Goal: Task Accomplishment & Management: Manage account settings

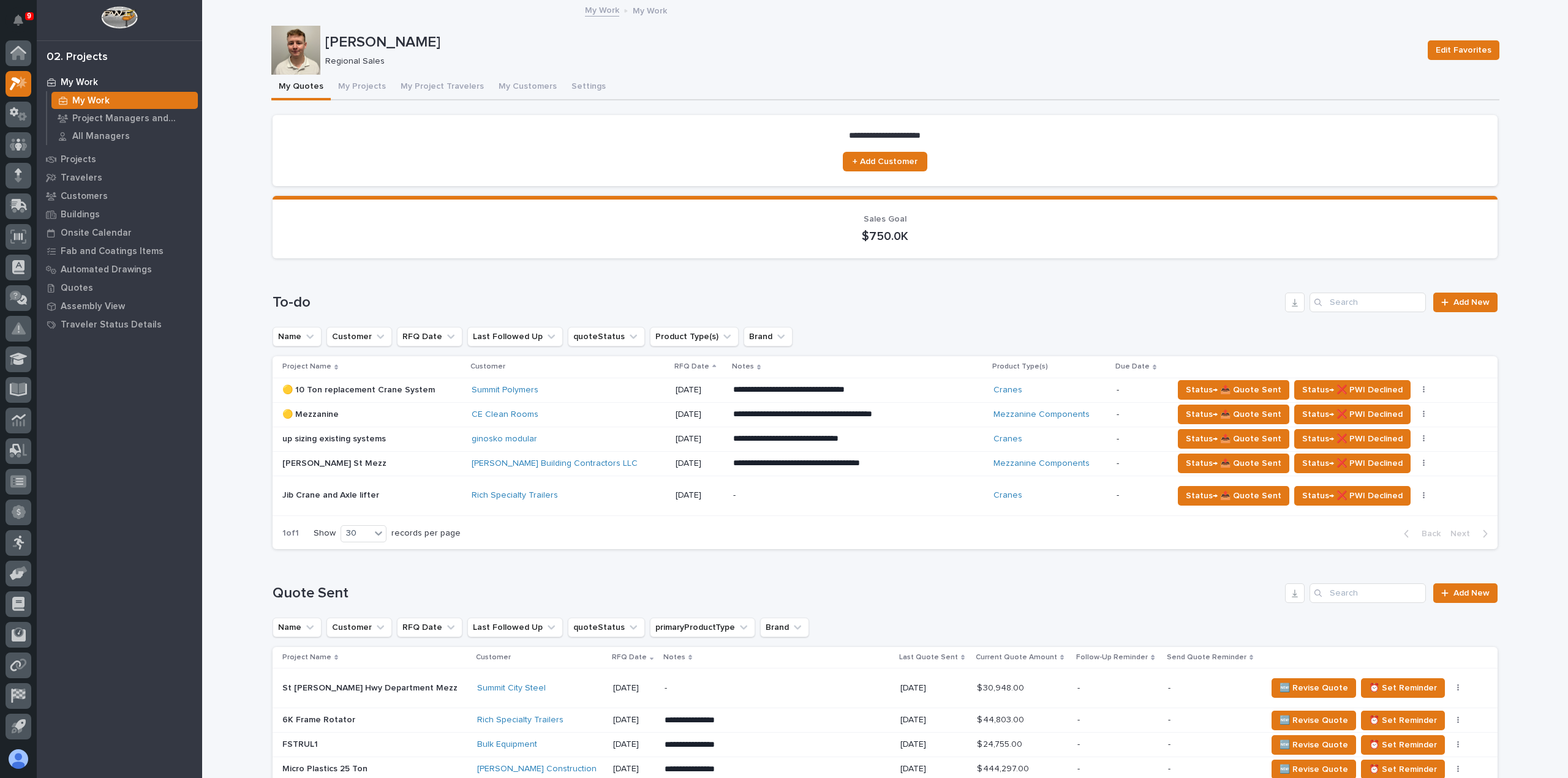
click at [609, 462] on div "[PERSON_NAME] Building Contractors LLC" at bounding box center [569, 463] width 194 height 10
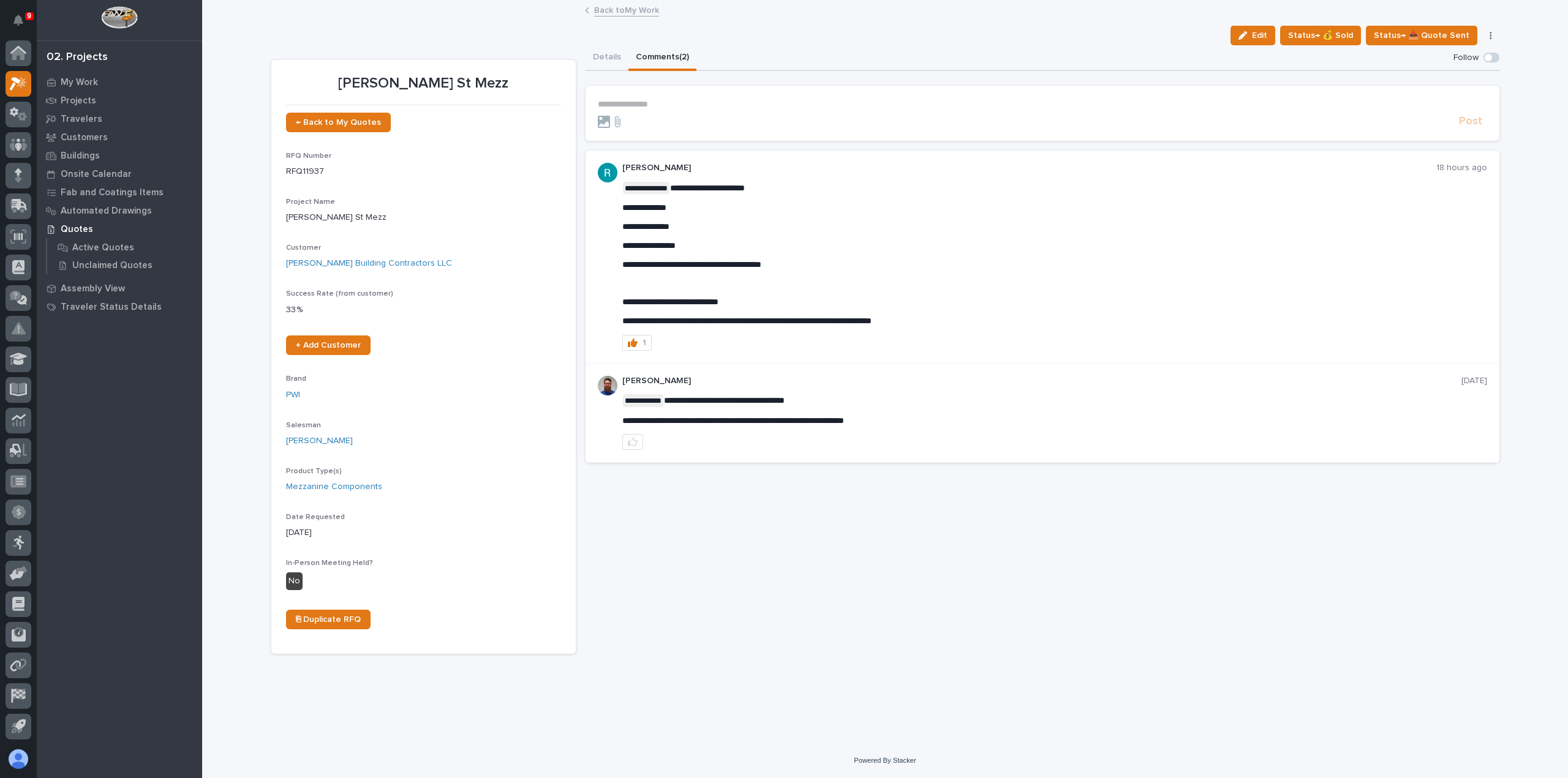
click at [650, 50] on button "Comments (2)" at bounding box center [663, 58] width 68 height 25
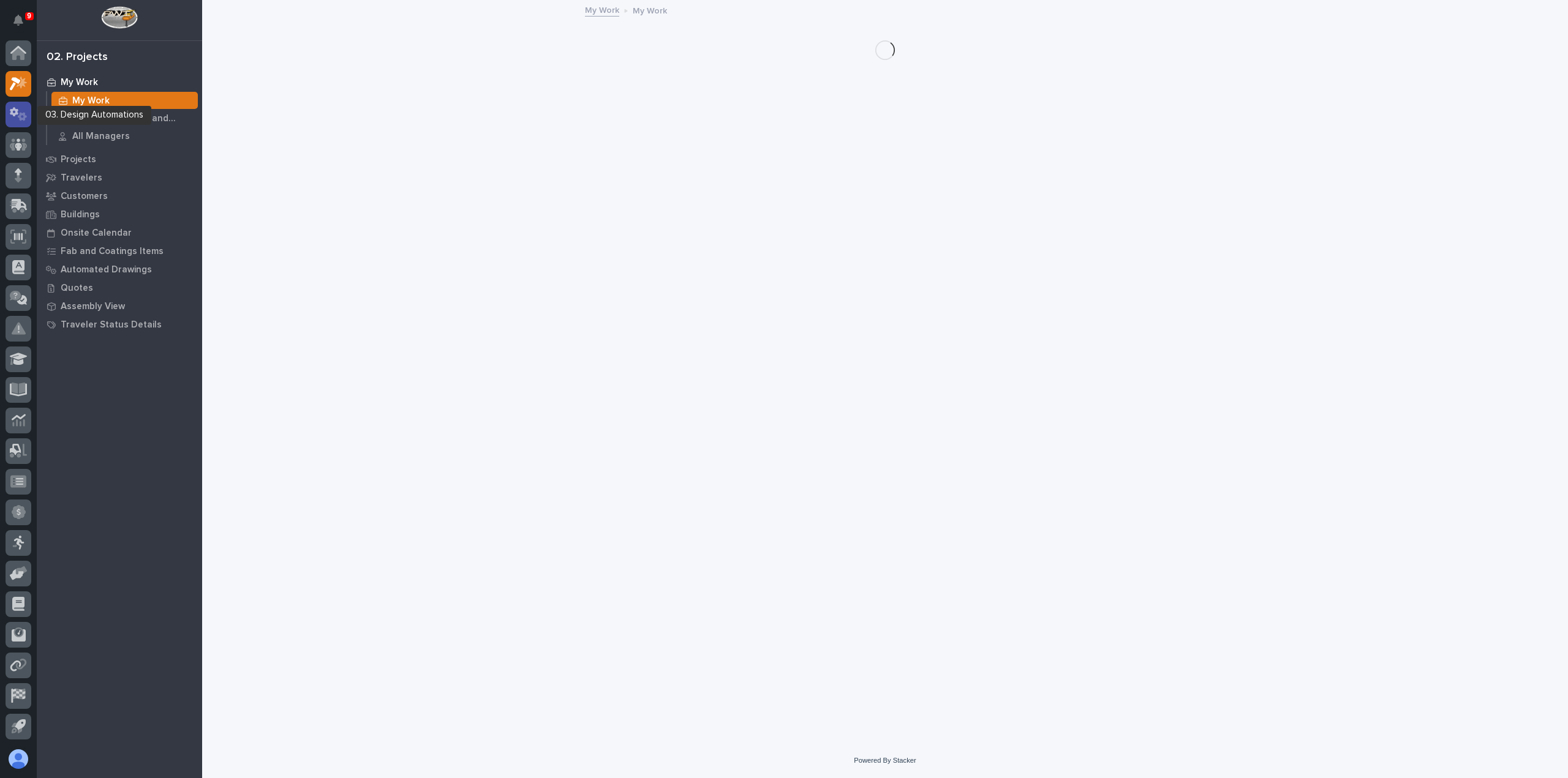
click at [26, 122] on div at bounding box center [18, 114] width 25 height 25
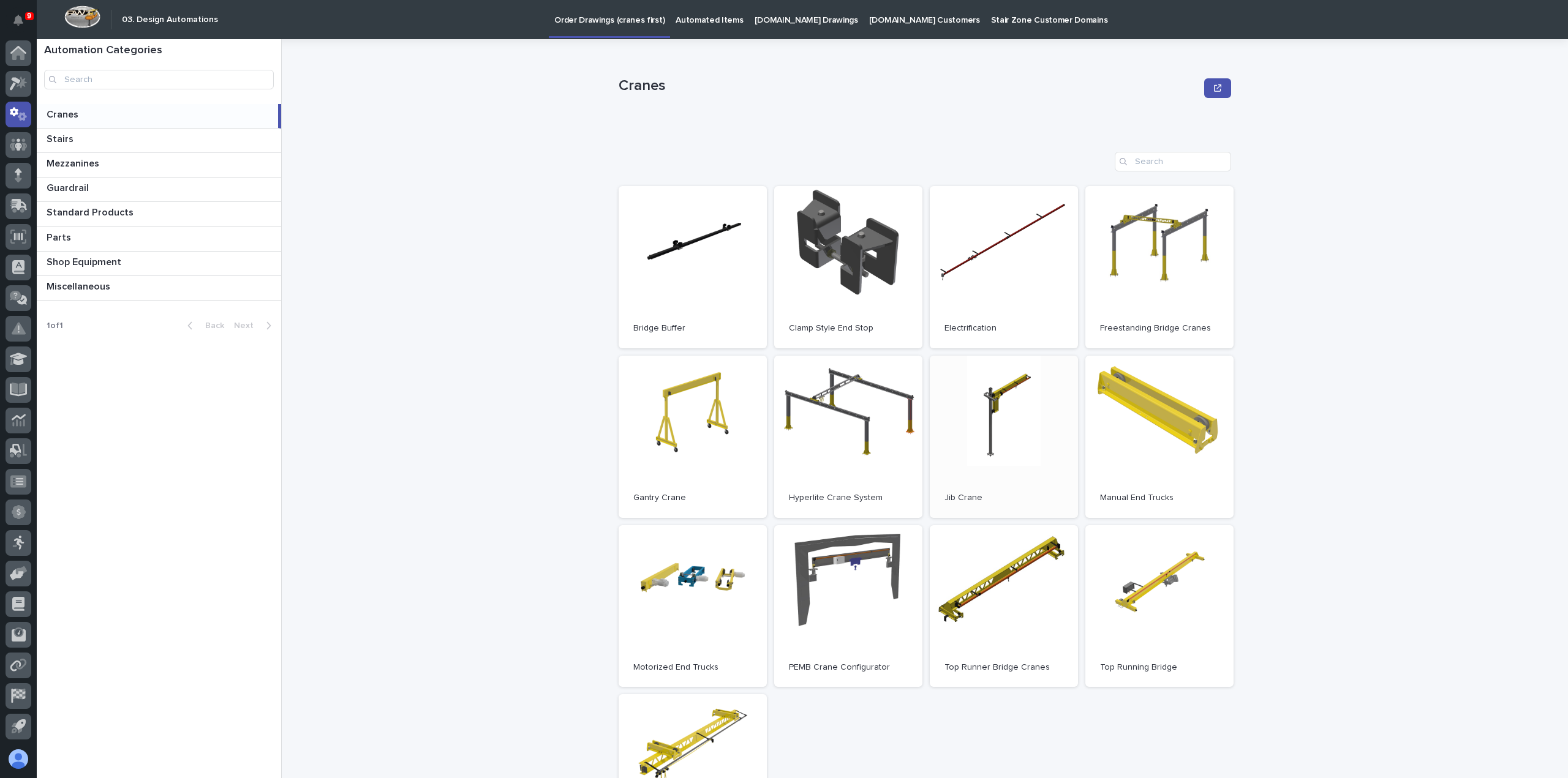
scroll to position [123, 0]
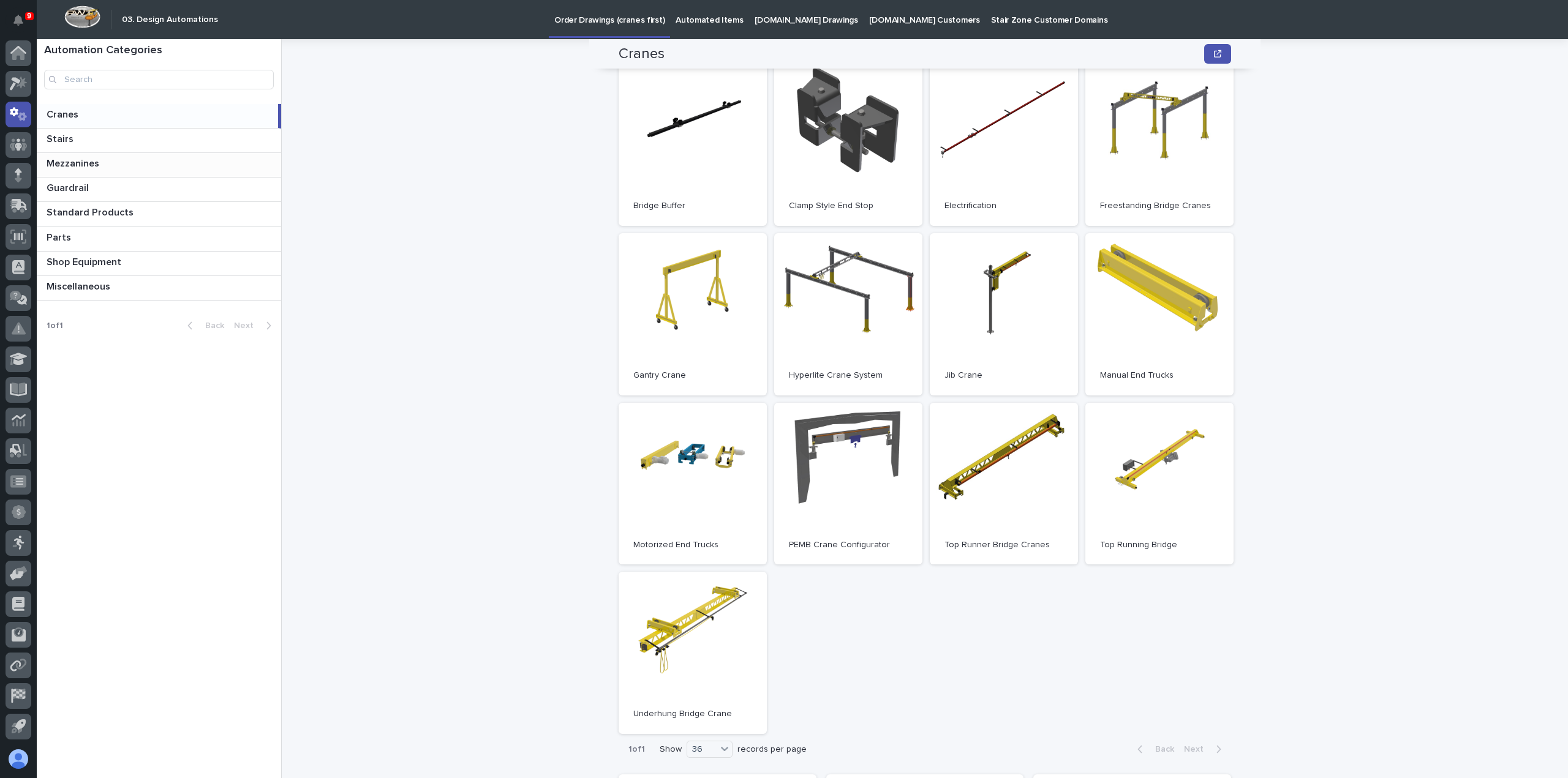
click at [125, 171] on div "Mezzanines Mezzanines" at bounding box center [158, 165] width 245 height 24
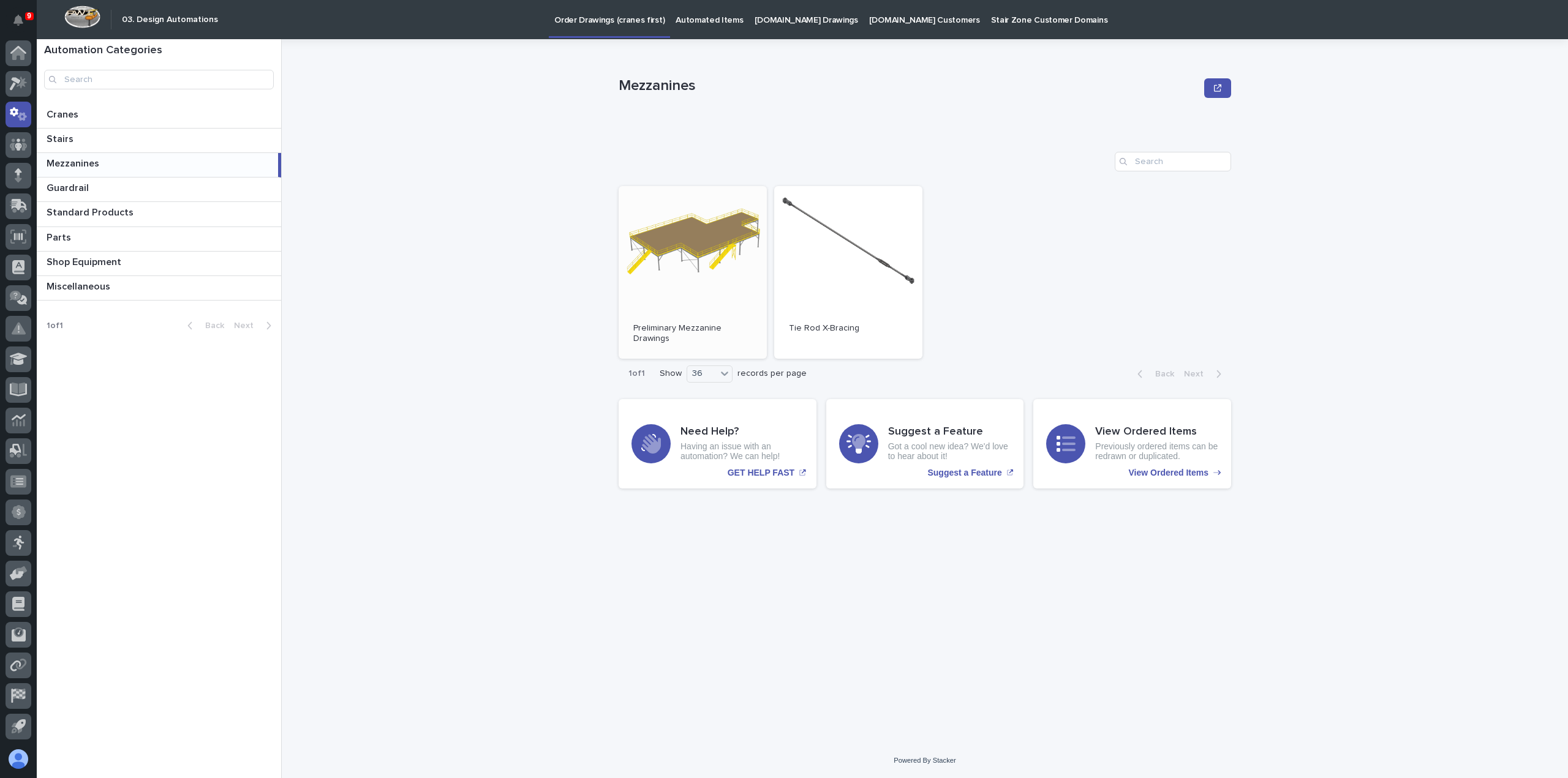
click at [683, 220] on link "Open" at bounding box center [692, 272] width 148 height 173
click at [136, 136] on p at bounding box center [162, 139] width 230 height 12
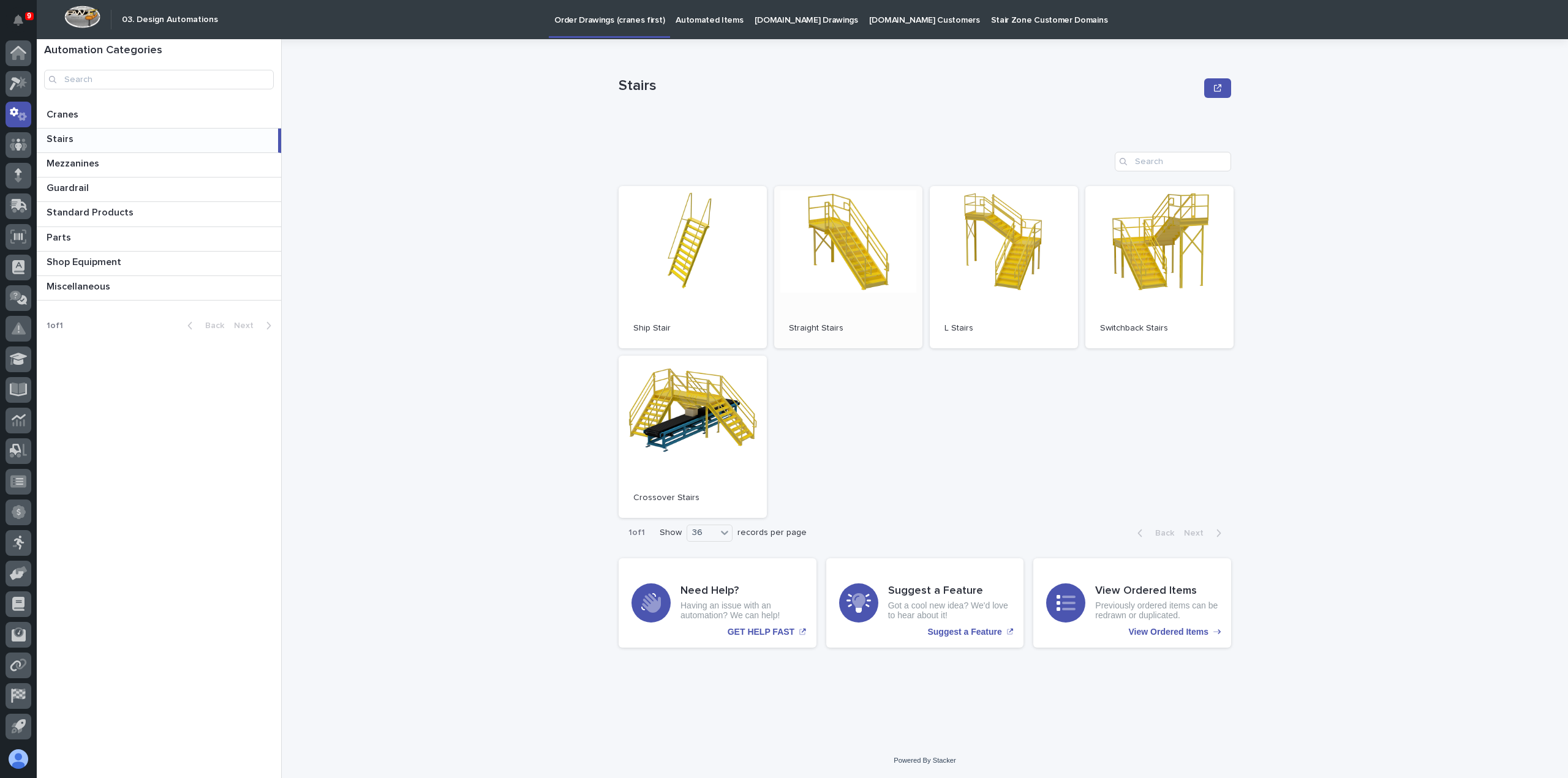
click at [849, 226] on link "Open" at bounding box center [848, 267] width 148 height 162
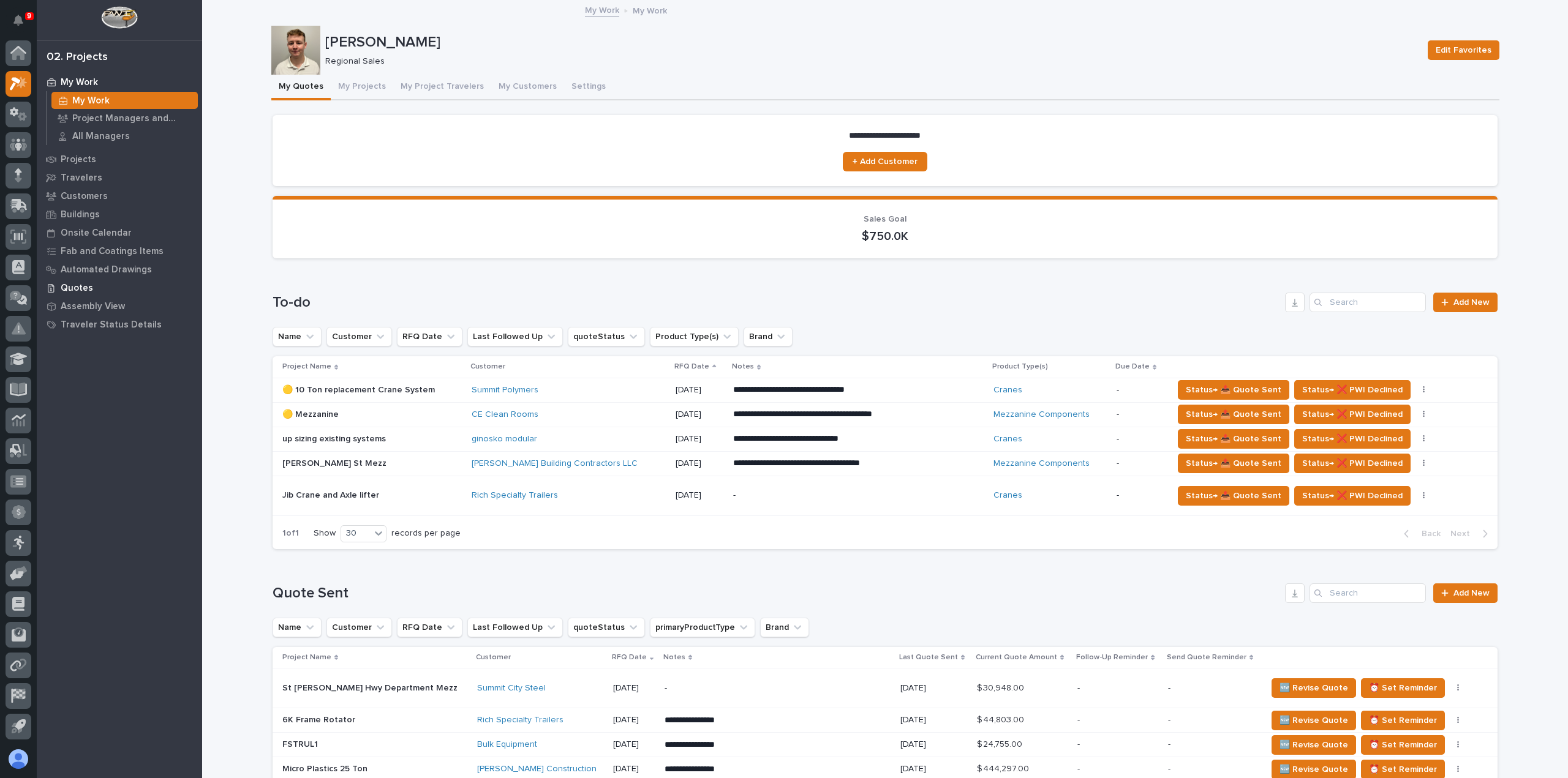
click at [91, 293] on div "Quotes" at bounding box center [119, 288] width 159 height 17
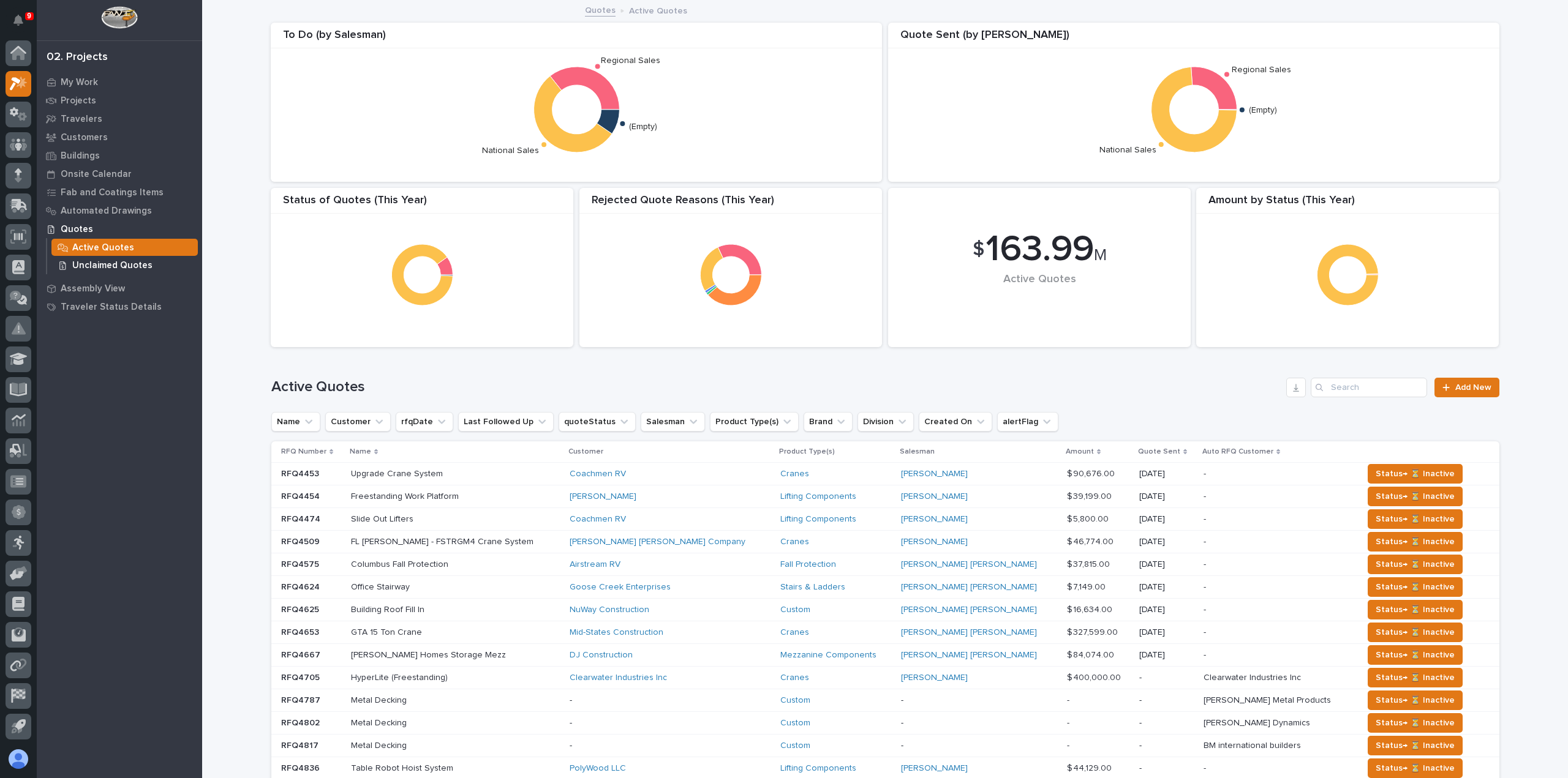
click at [99, 261] on p "Unclaimed Quotes" at bounding box center [112, 266] width 80 height 11
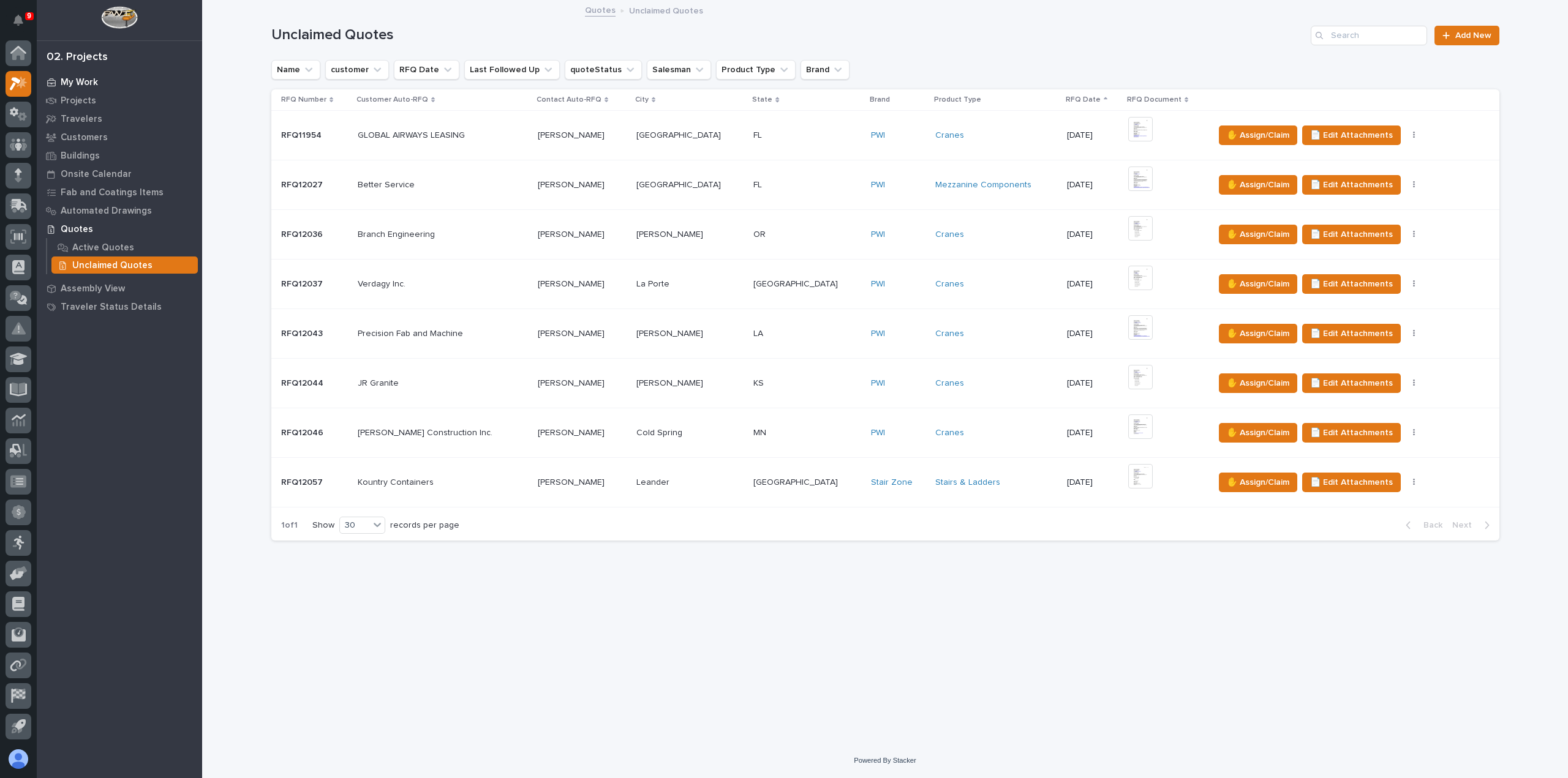
click at [78, 79] on p "My Work" at bounding box center [79, 82] width 37 height 11
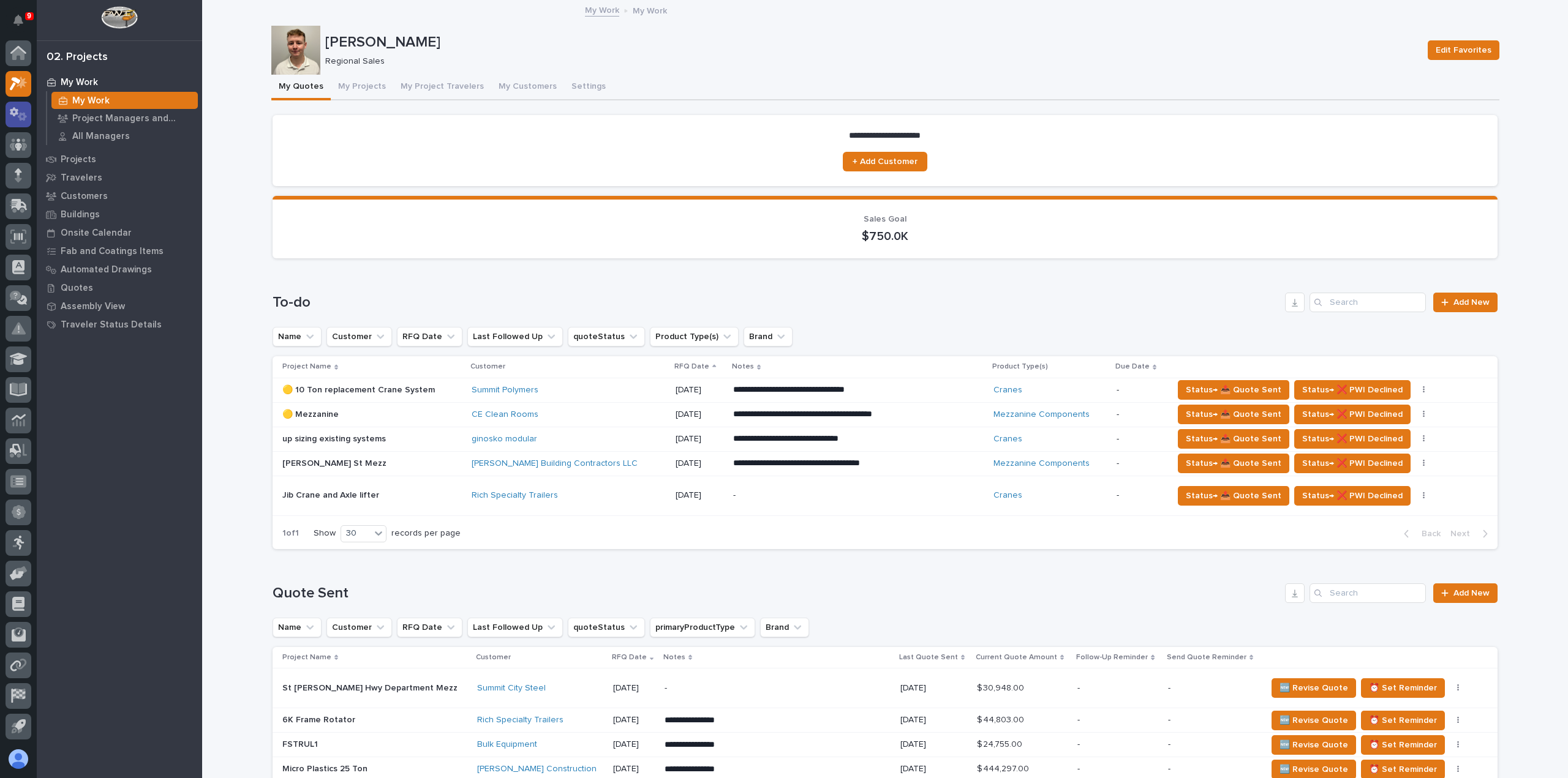
click at [24, 118] on icon at bounding box center [22, 116] width 10 height 9
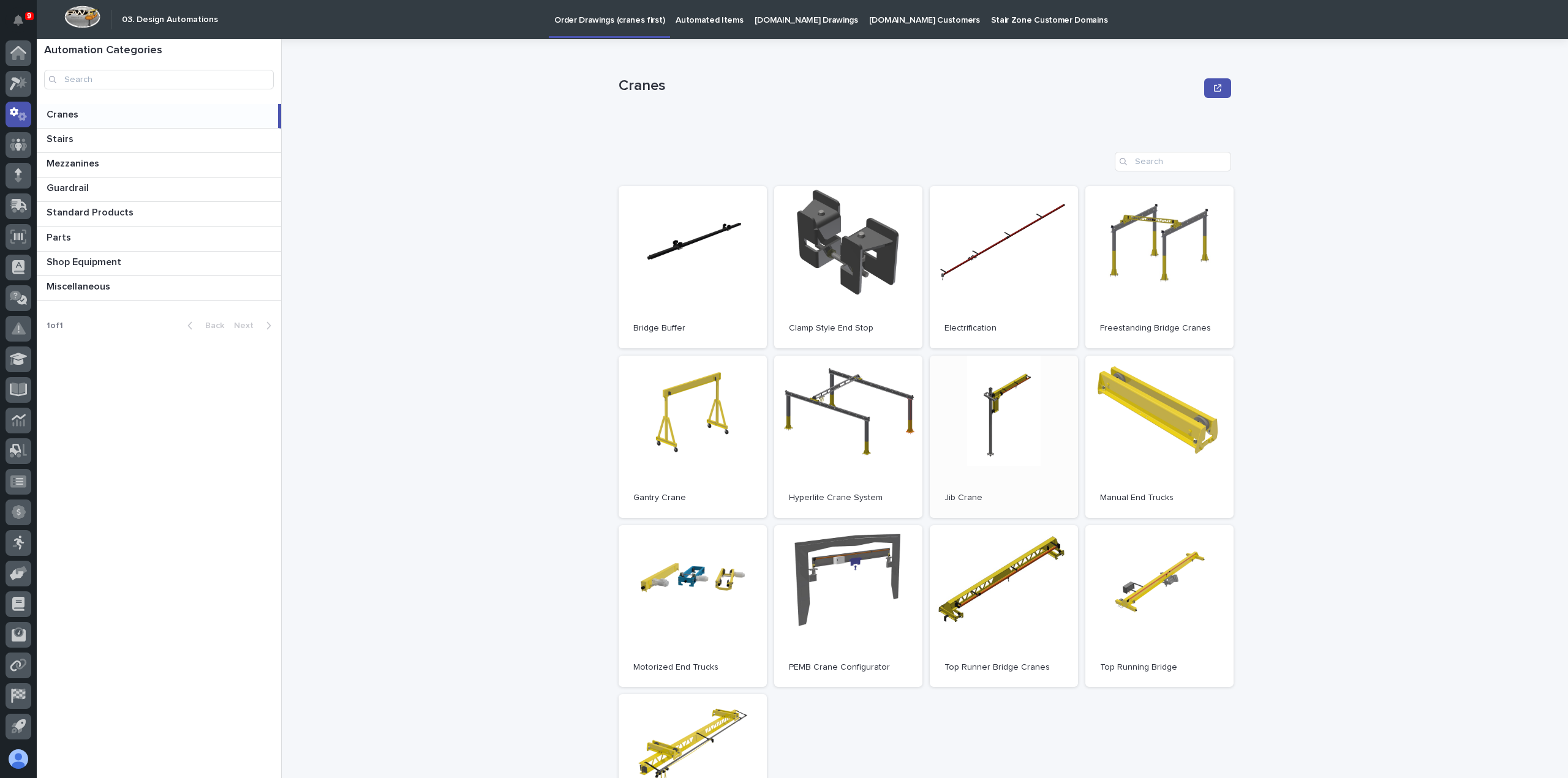
click at [1001, 431] on link "Open" at bounding box center [1003, 436] width 148 height 162
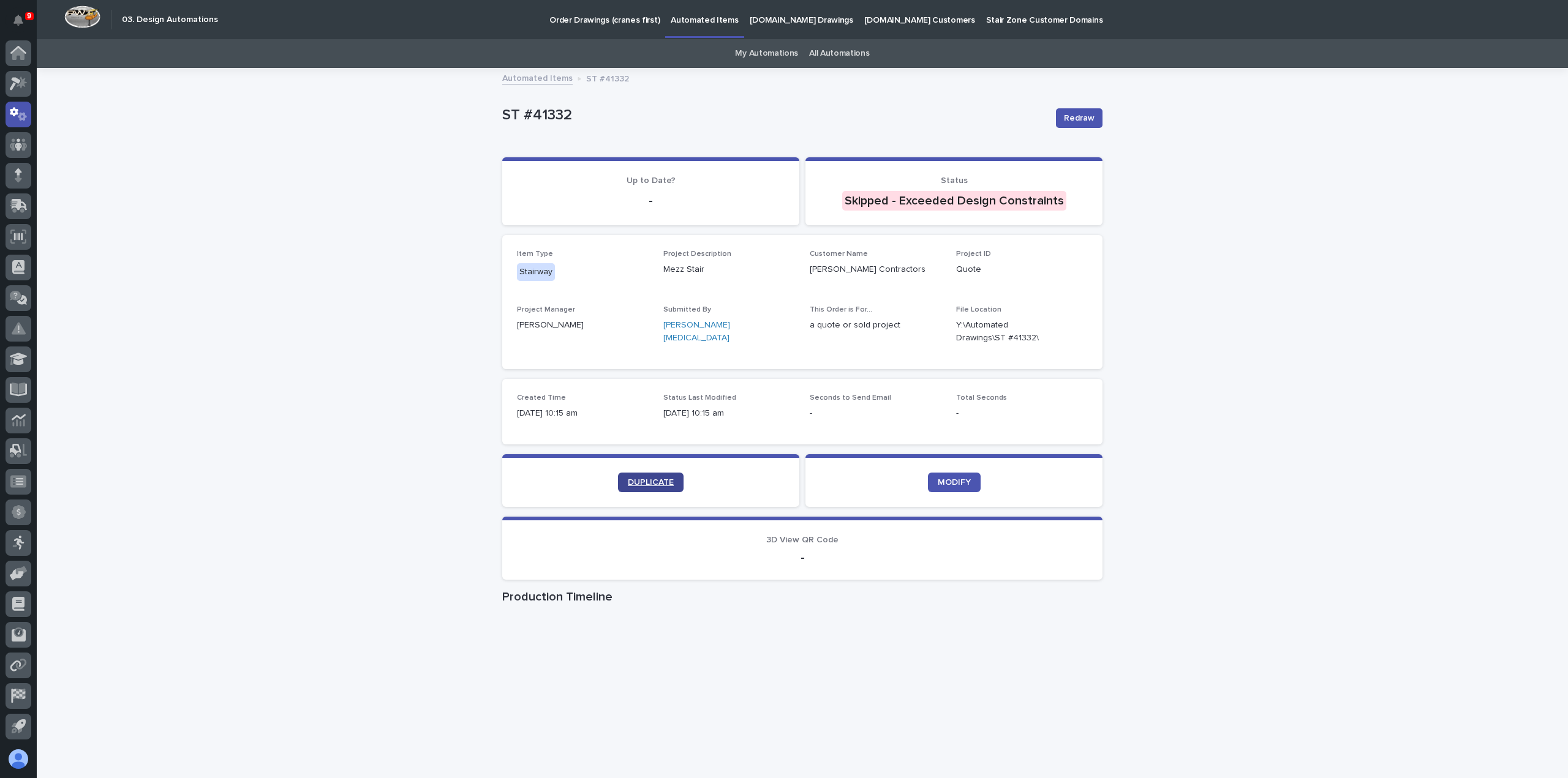
click at [637, 476] on link "DUPLICATE" at bounding box center [650, 482] width 66 height 20
click at [25, 78] on icon at bounding box center [18, 84] width 17 height 14
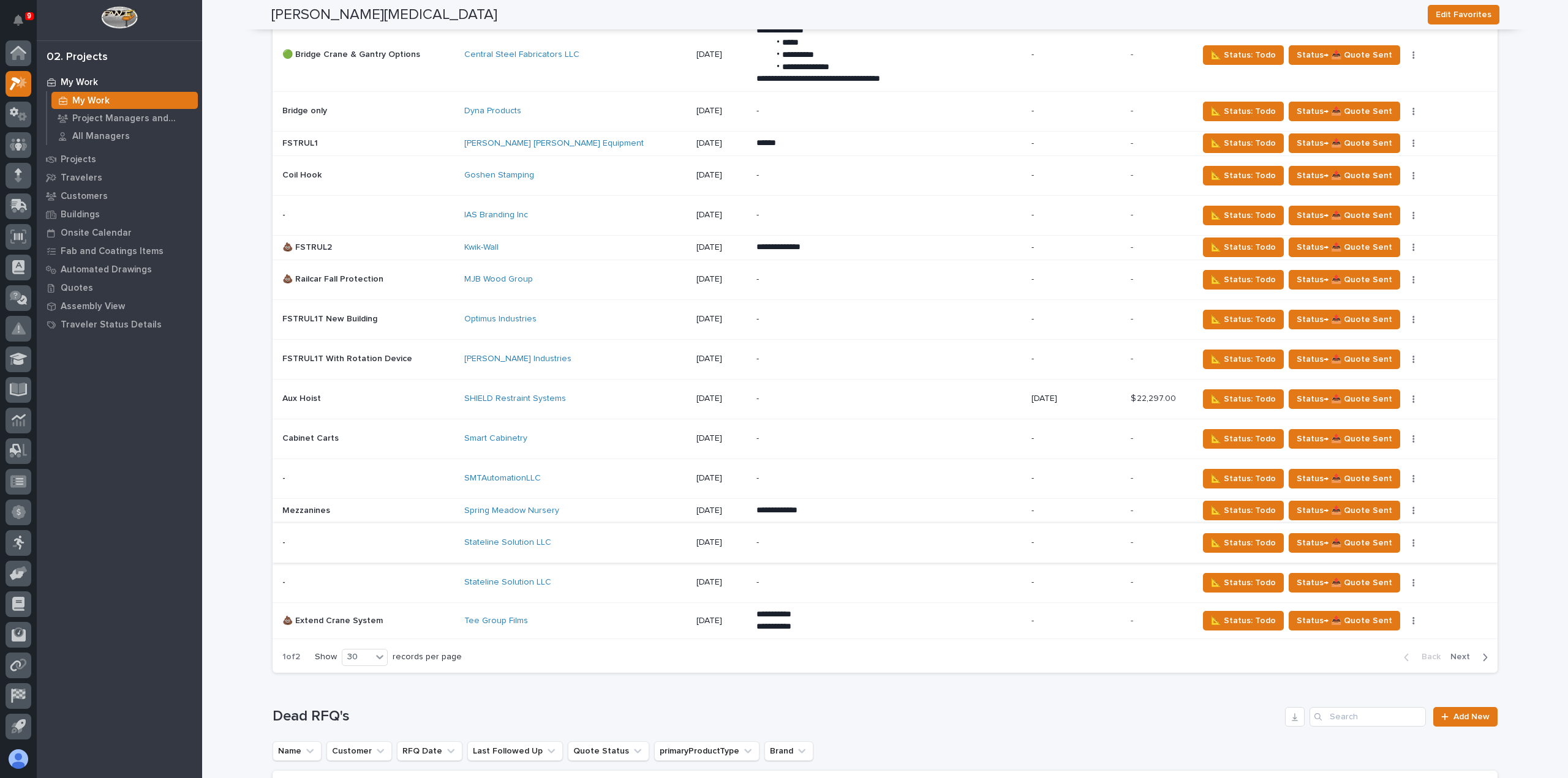
scroll to position [2326, 0]
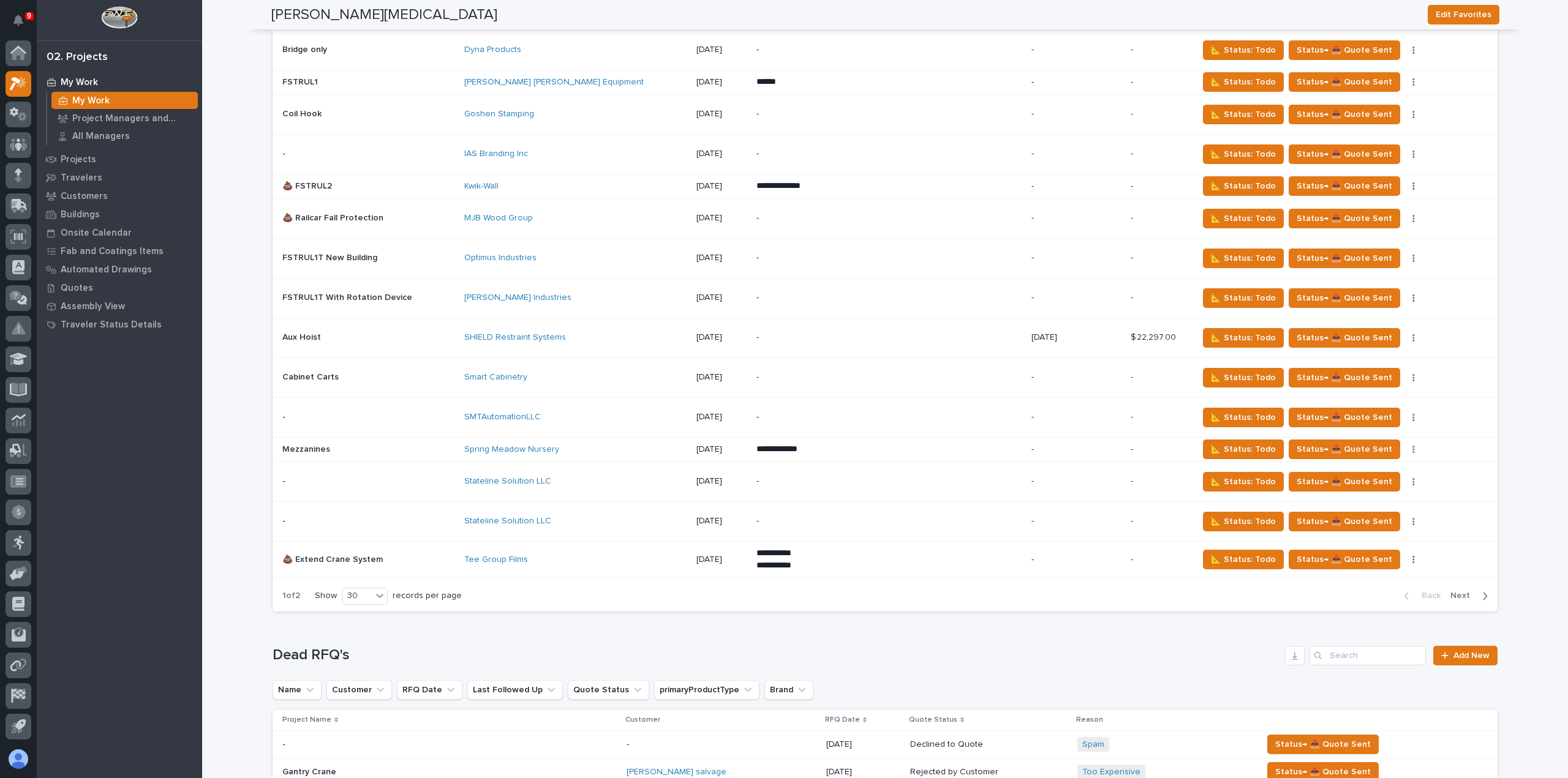
click at [608, 522] on td "Stateline Solution LLC" at bounding box center [575, 521] width 232 height 40
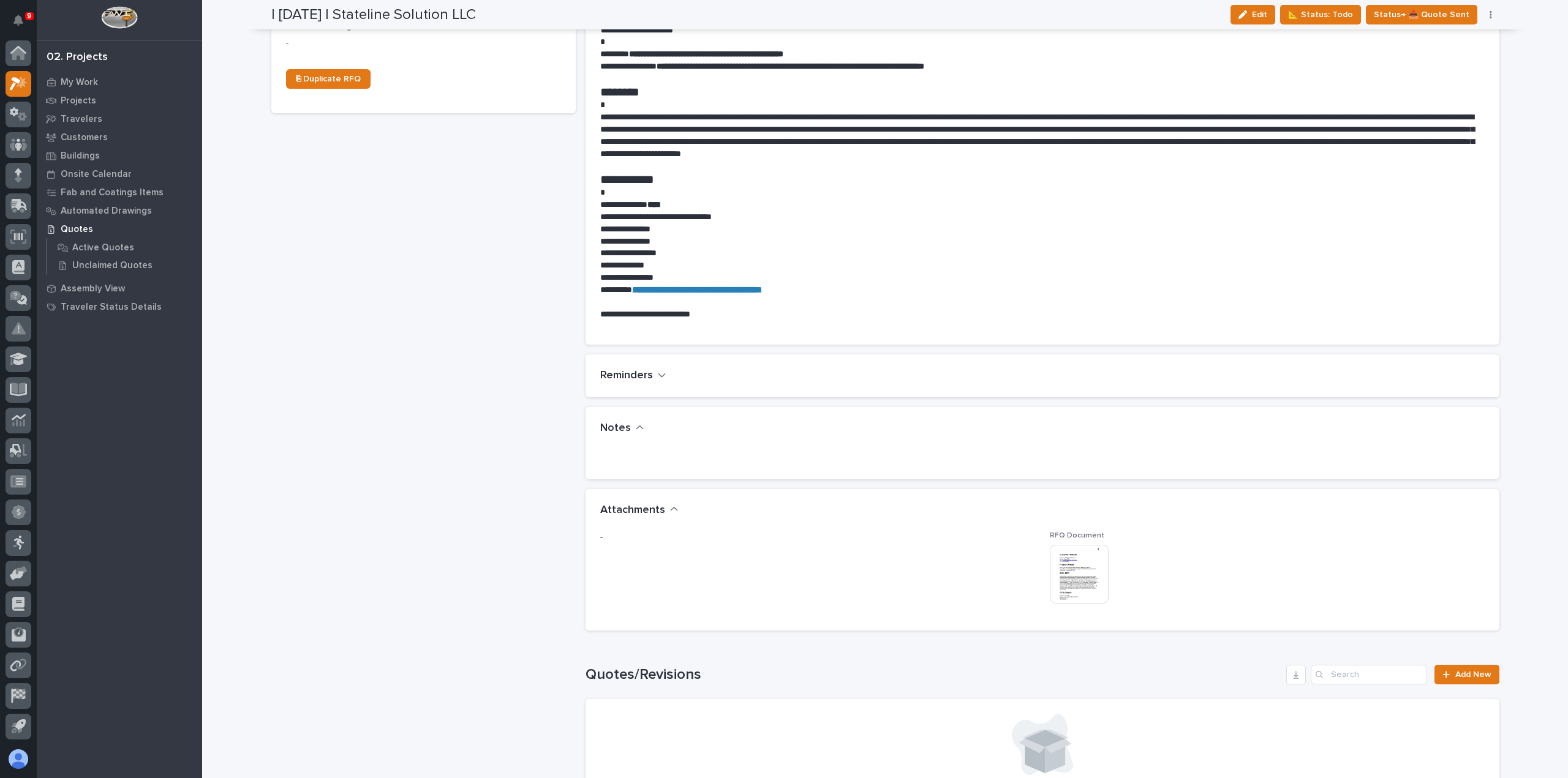
scroll to position [551, 0]
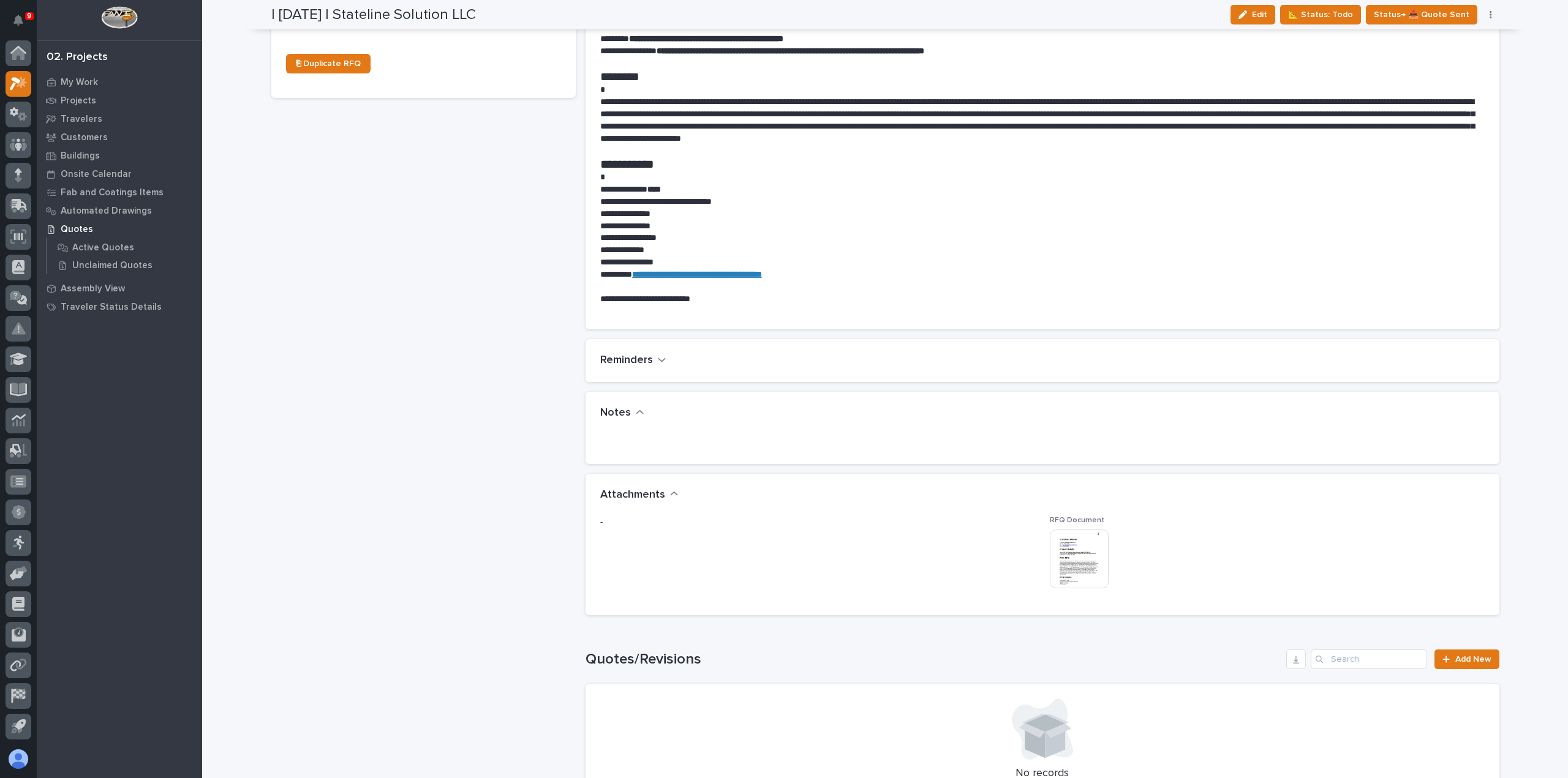
click at [1078, 541] on img at bounding box center [1079, 559] width 59 height 59
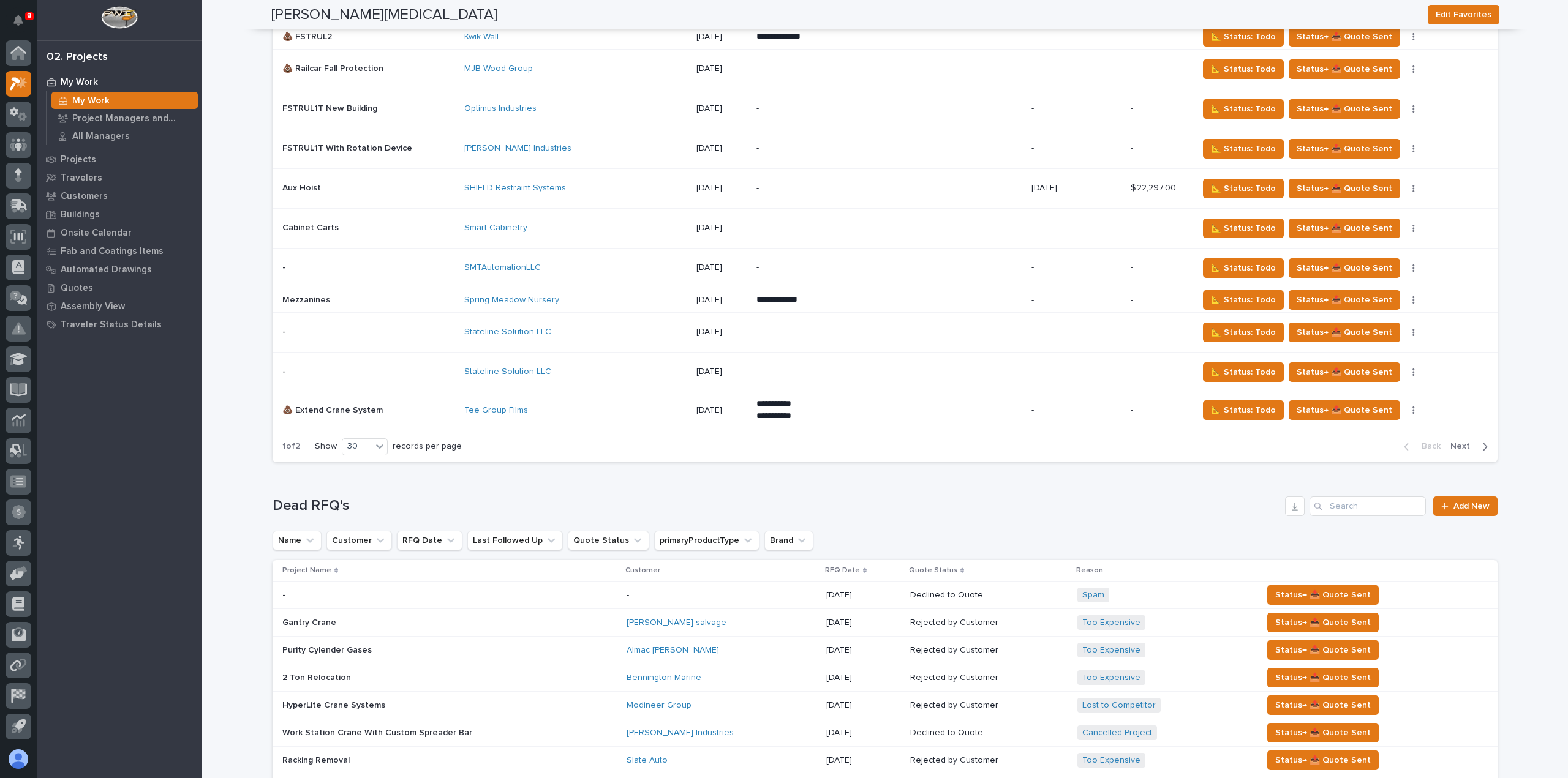
scroll to position [2510, 0]
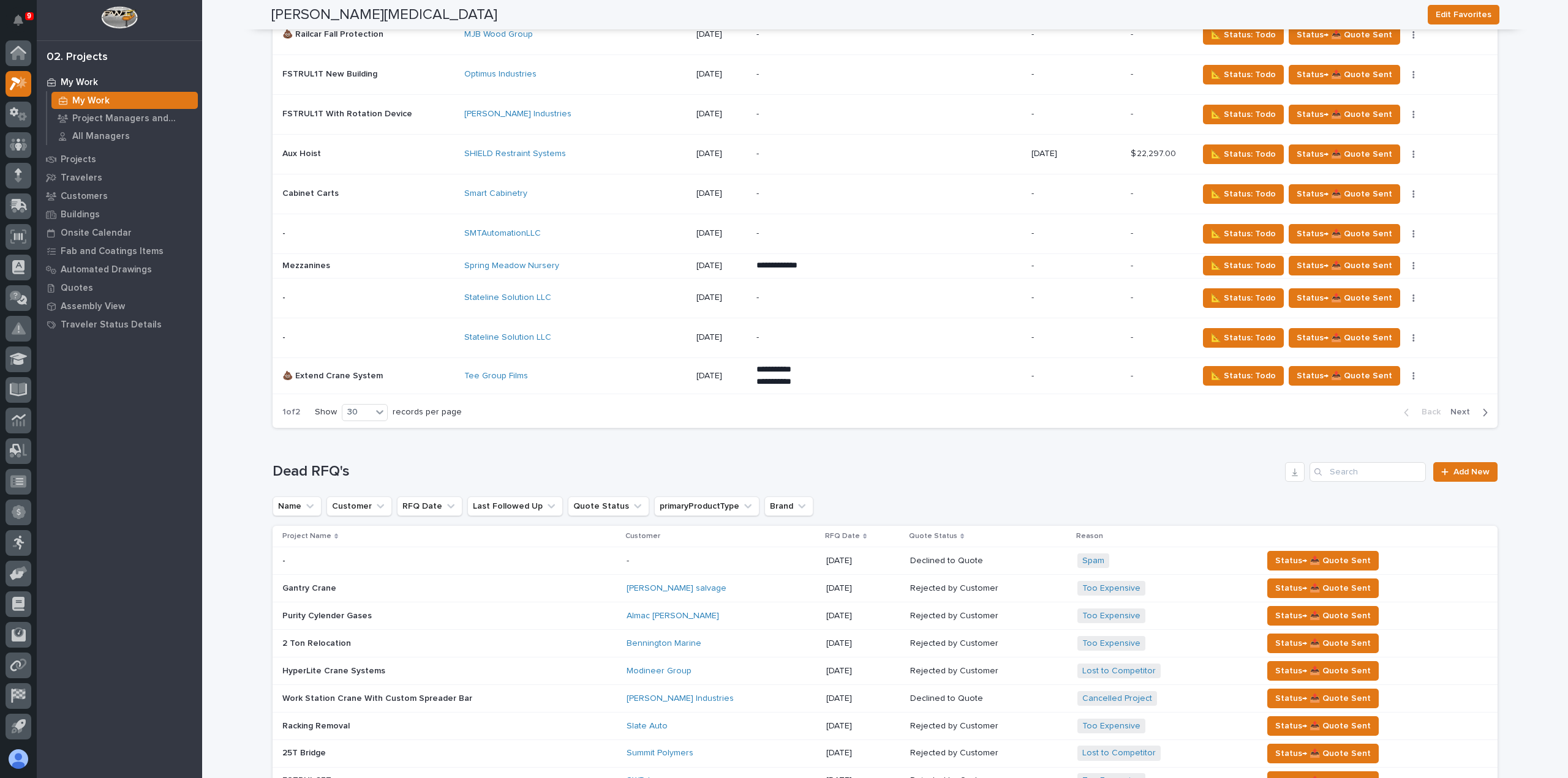
click at [1469, 407] on span "Next" at bounding box center [1463, 412] width 27 height 11
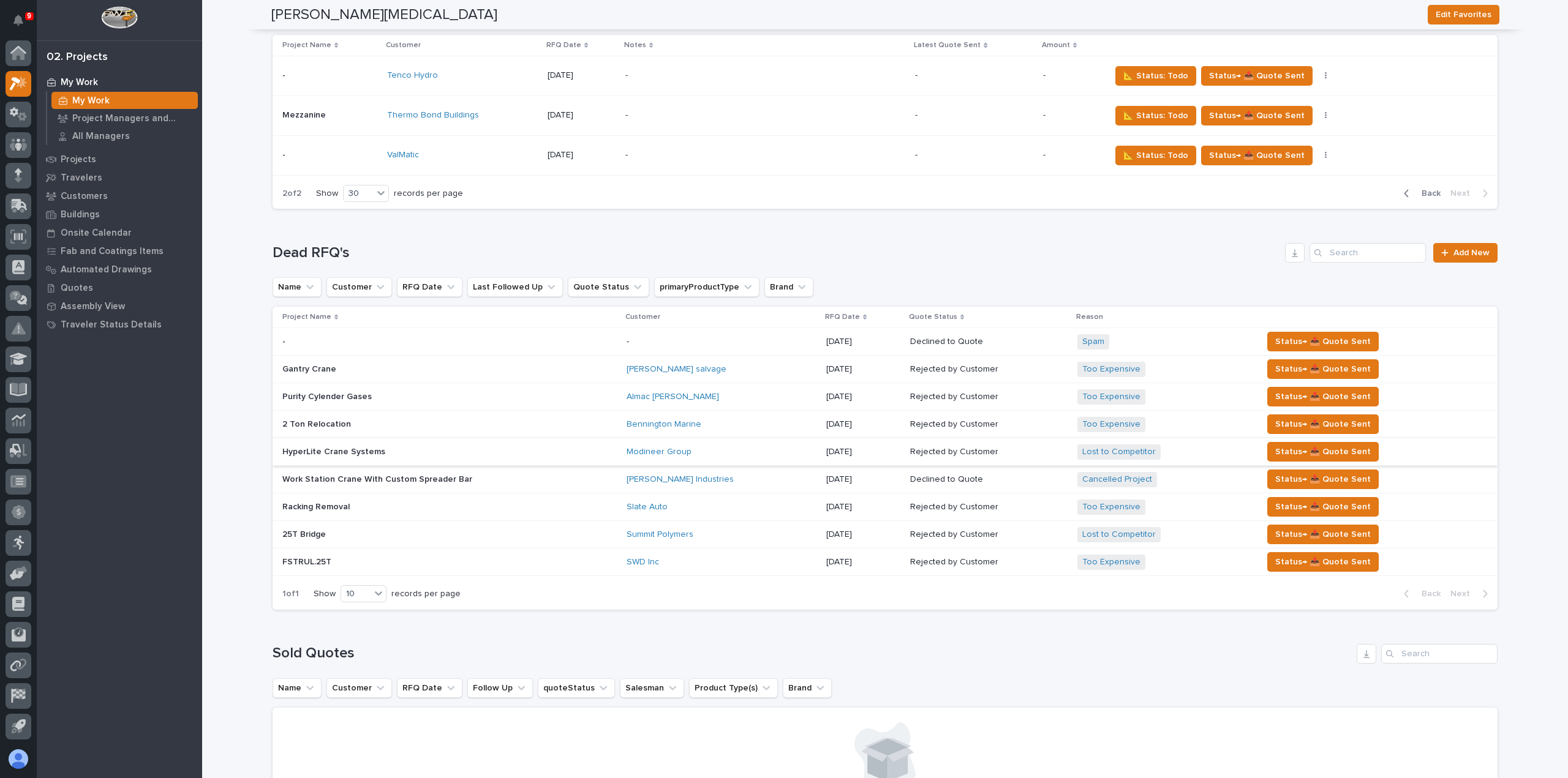
scroll to position [1671, 0]
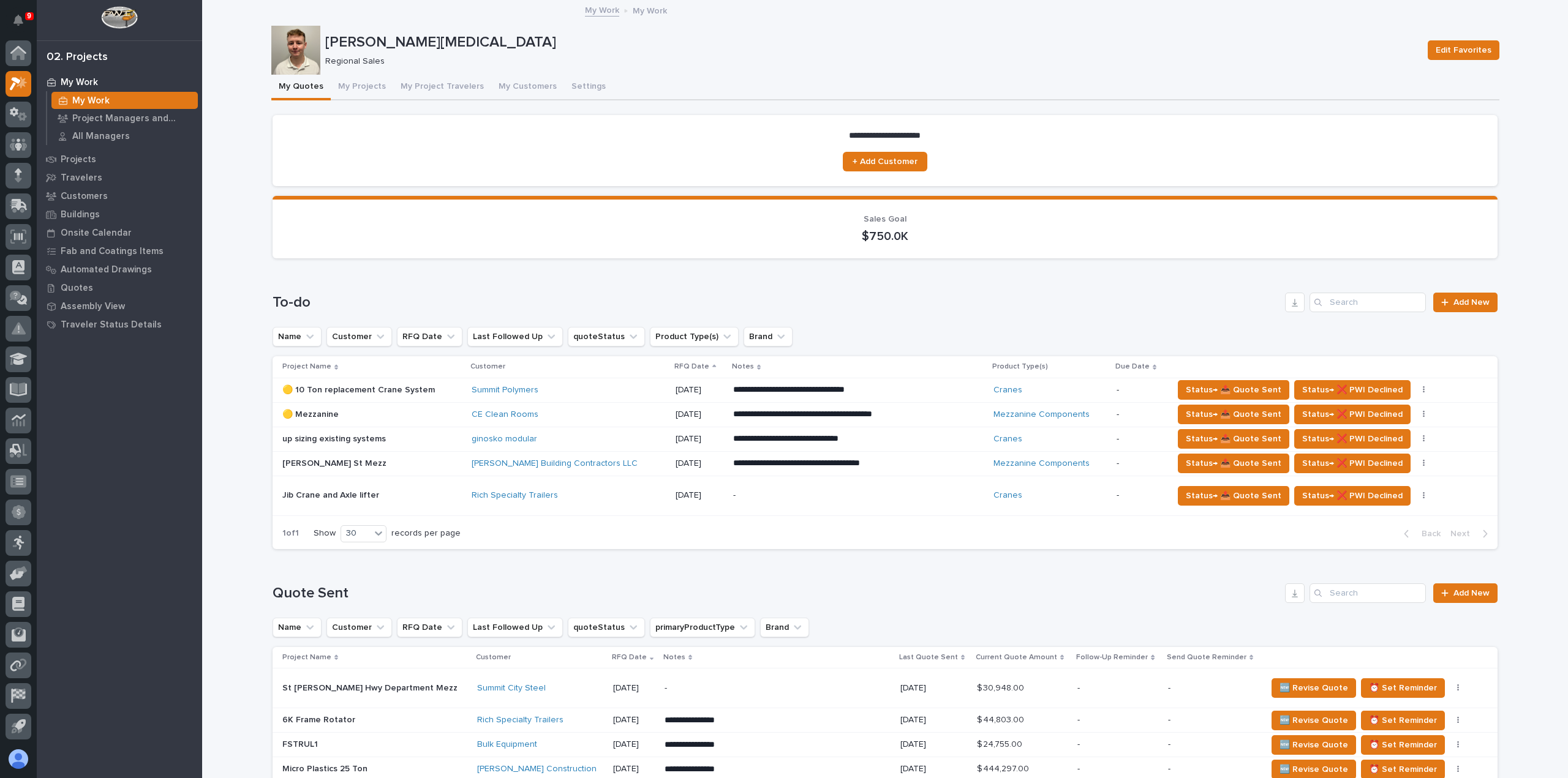
click at [83, 185] on link "Travelers" at bounding box center [119, 177] width 166 height 18
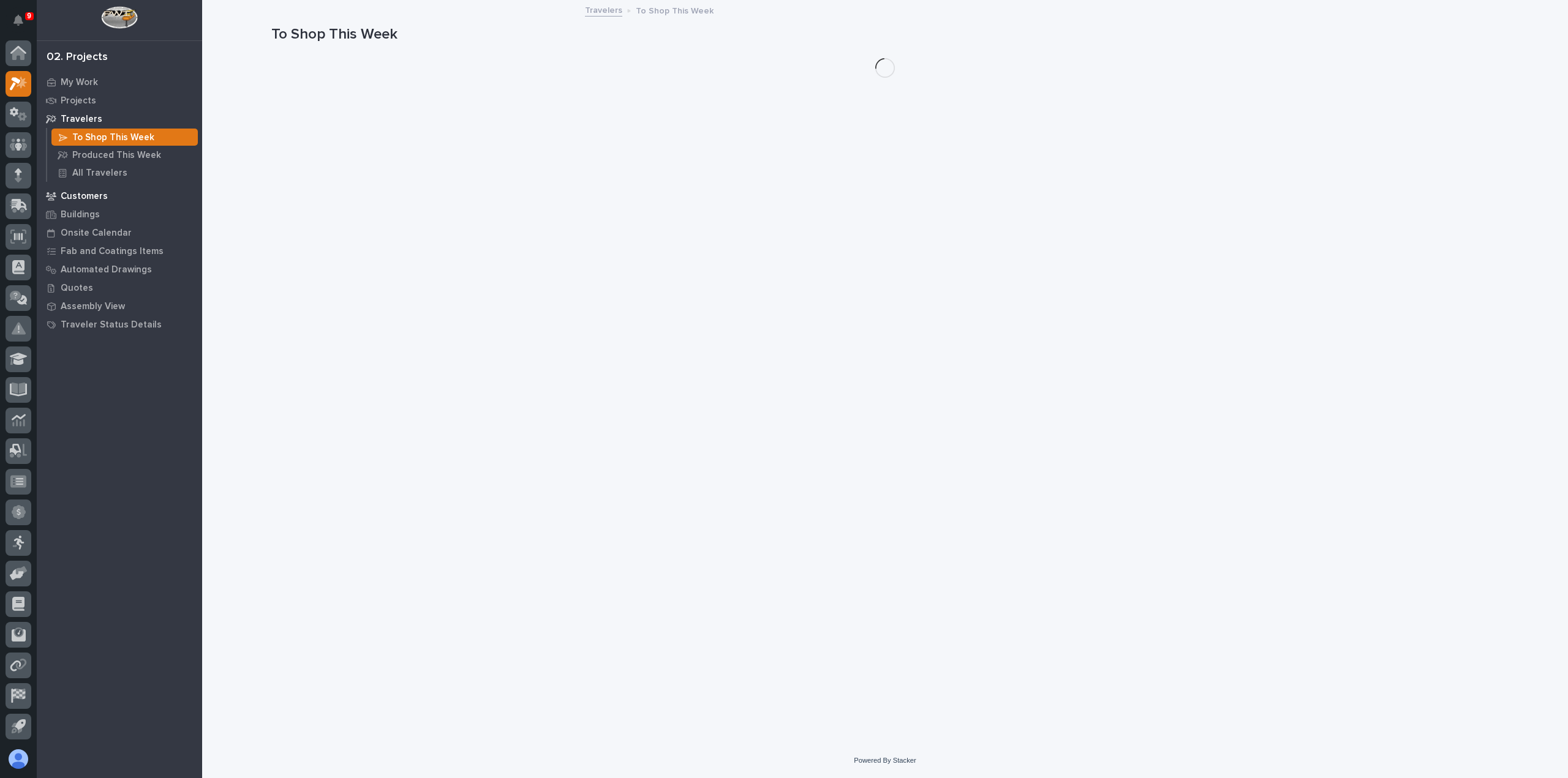
click at [83, 191] on p "Customers" at bounding box center [85, 196] width 48 height 11
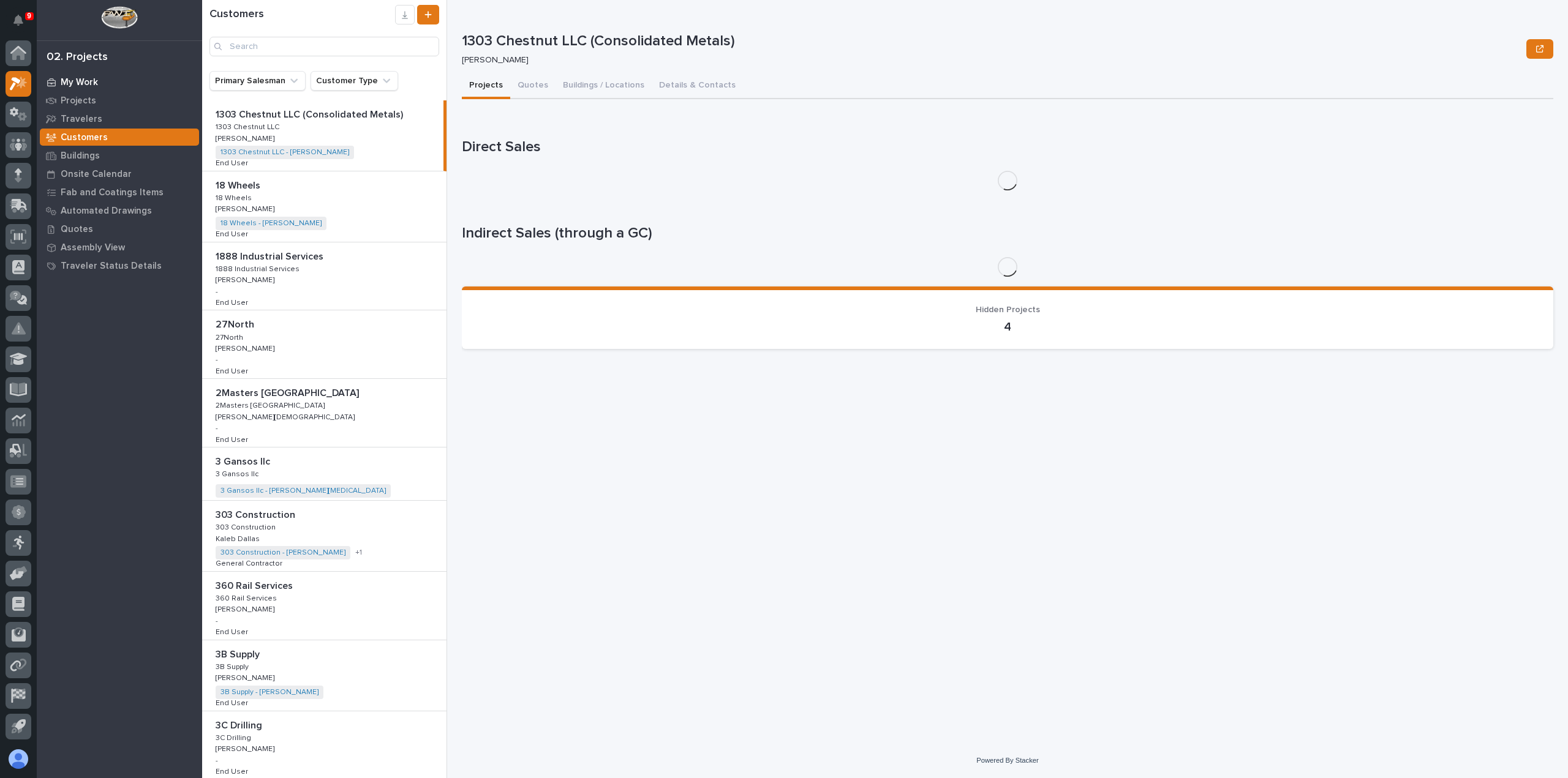
click at [105, 80] on div "My Work" at bounding box center [119, 82] width 159 height 17
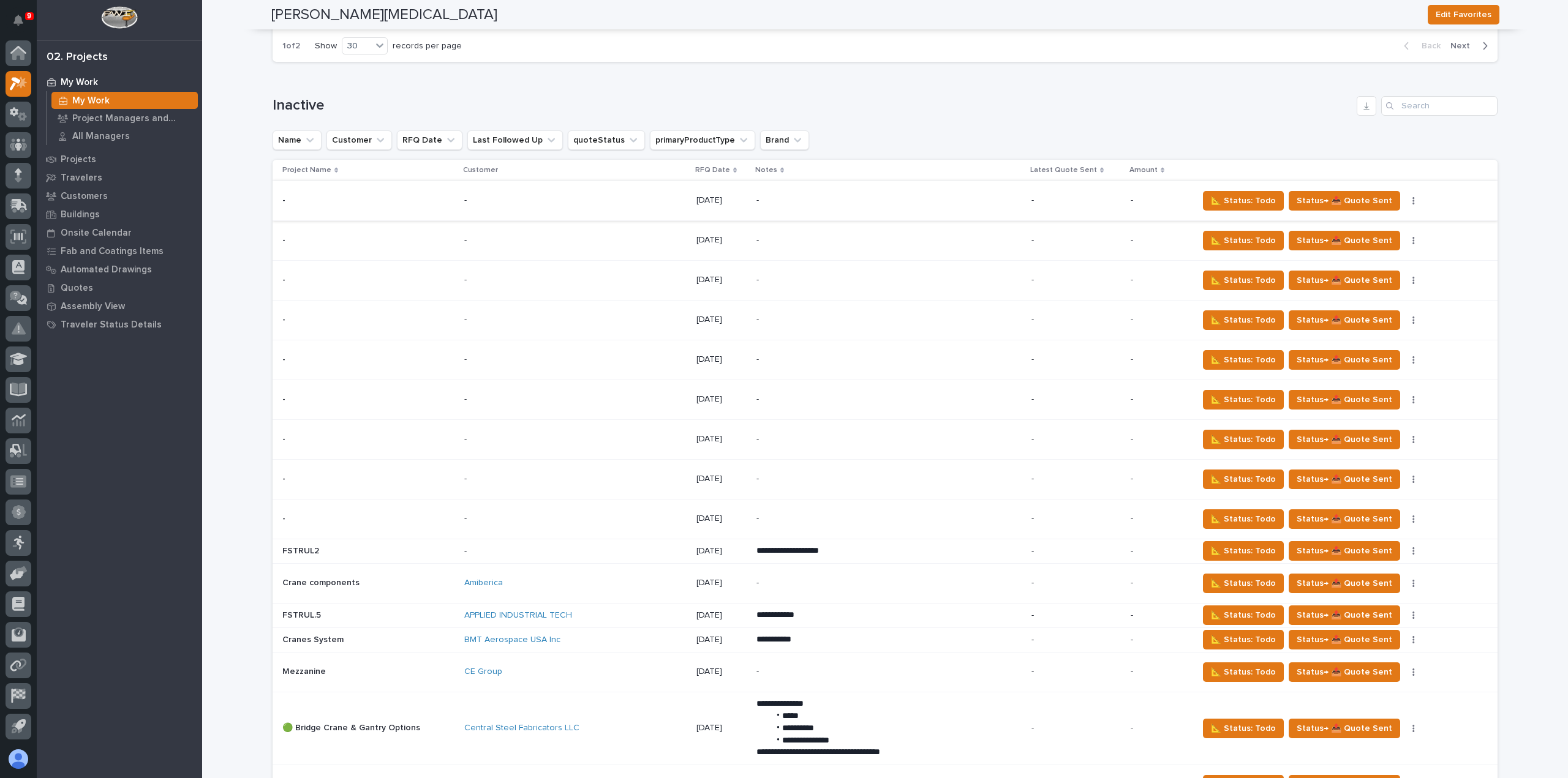
scroll to position [1653, 0]
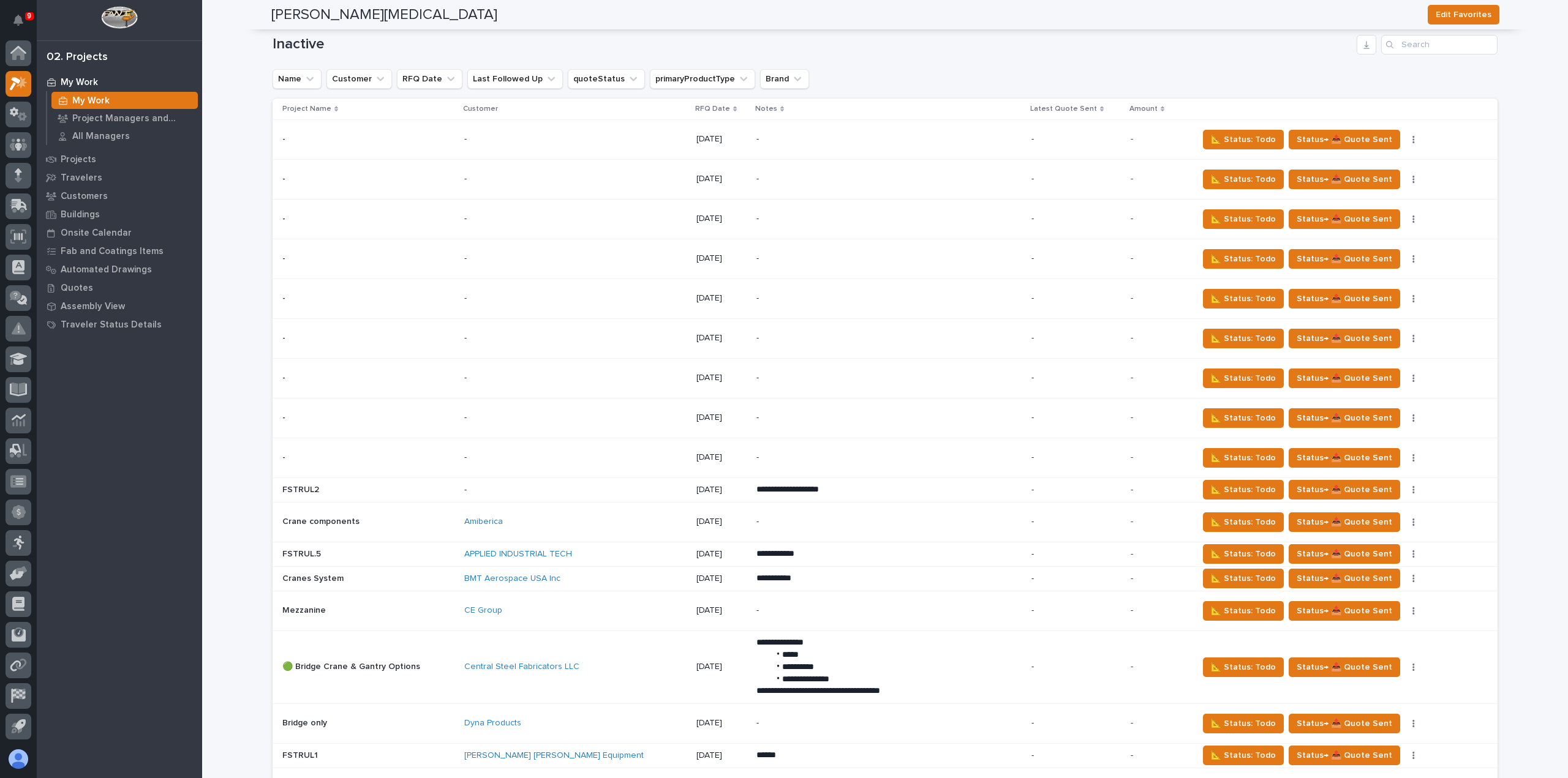
click at [566, 485] on p "-" at bounding box center [571, 490] width 215 height 10
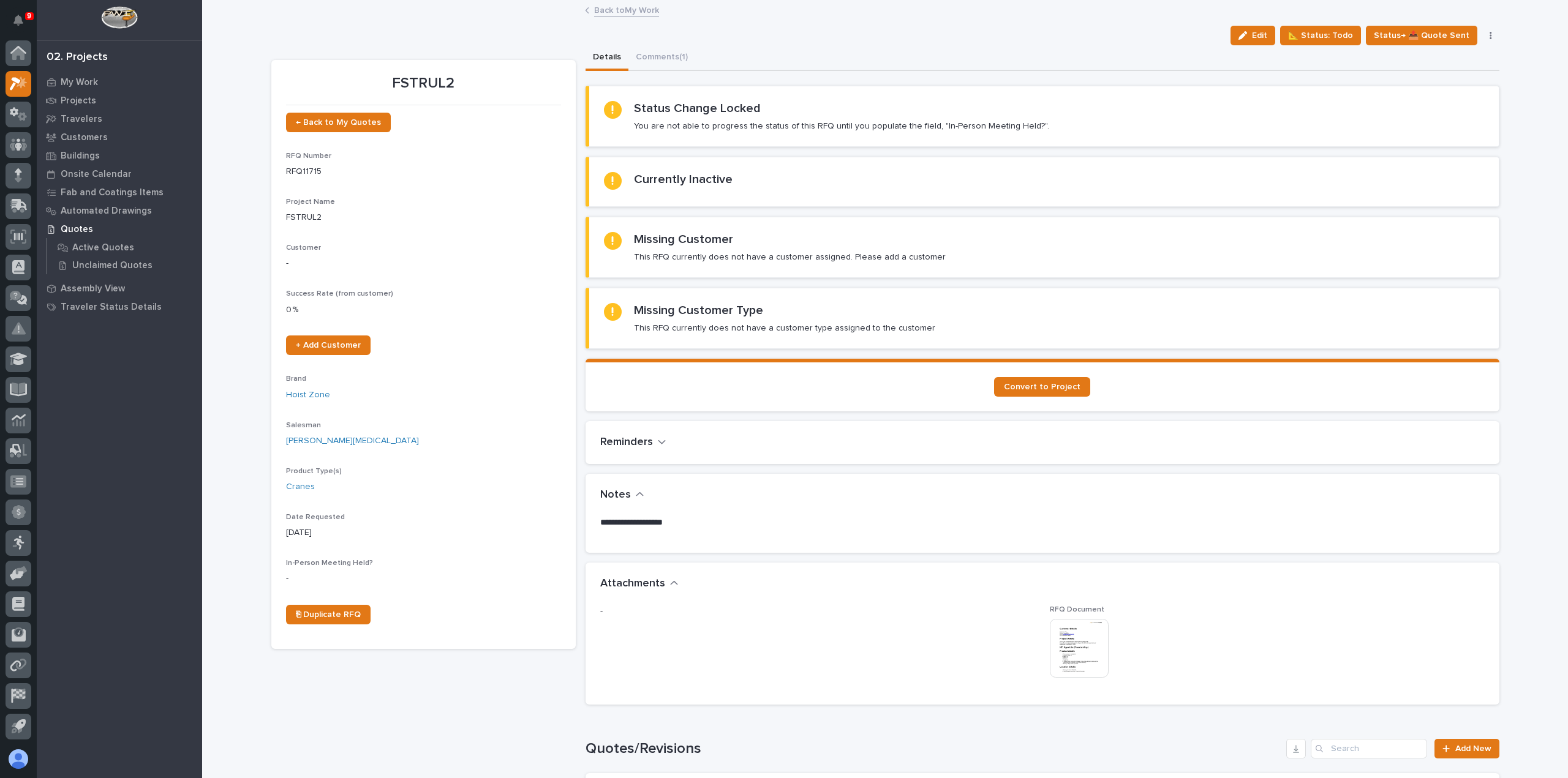
click at [1060, 642] on img at bounding box center [1079, 648] width 59 height 59
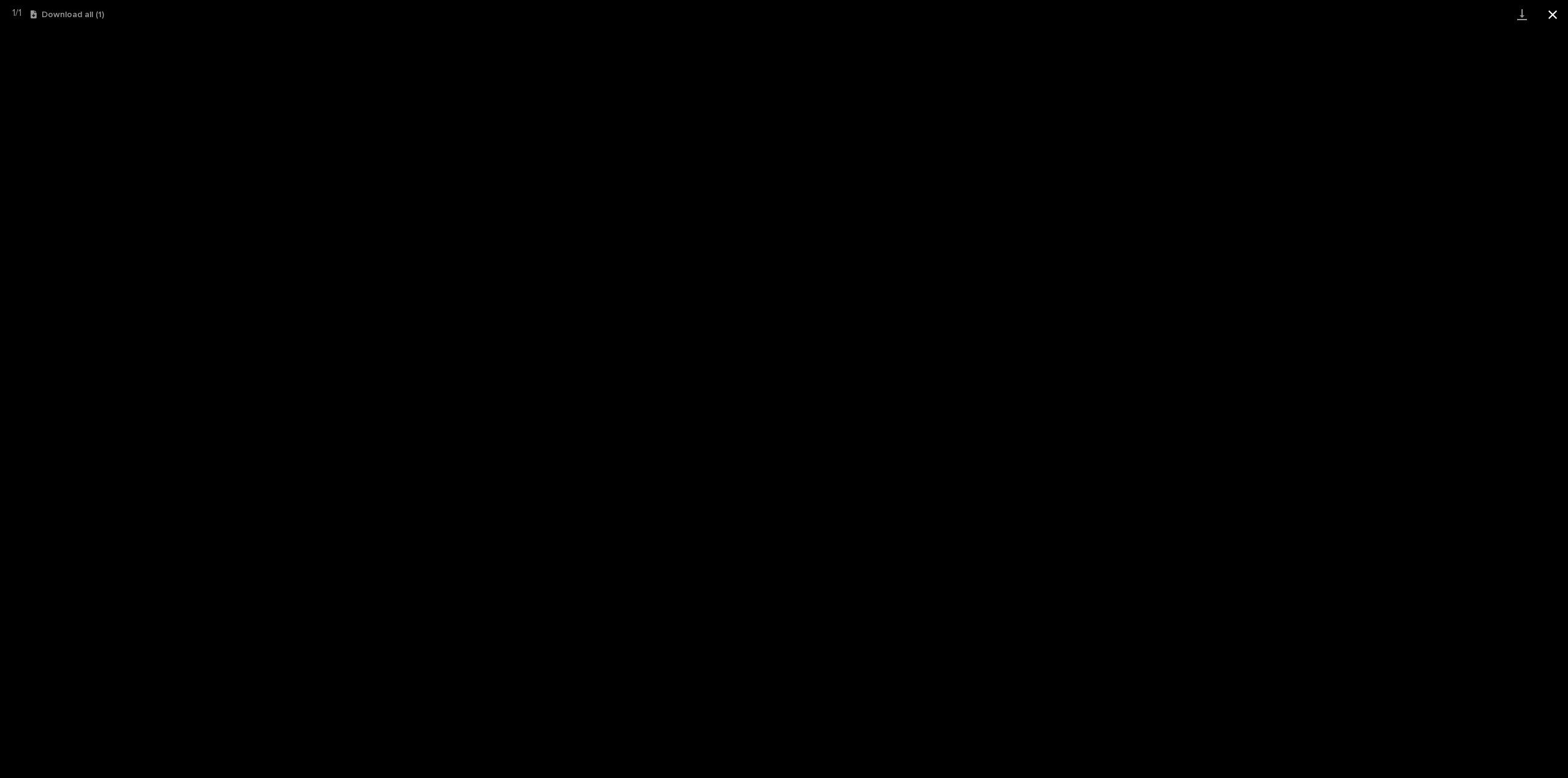
click at [1553, 13] on button "Close gallery" at bounding box center [1552, 14] width 31 height 28
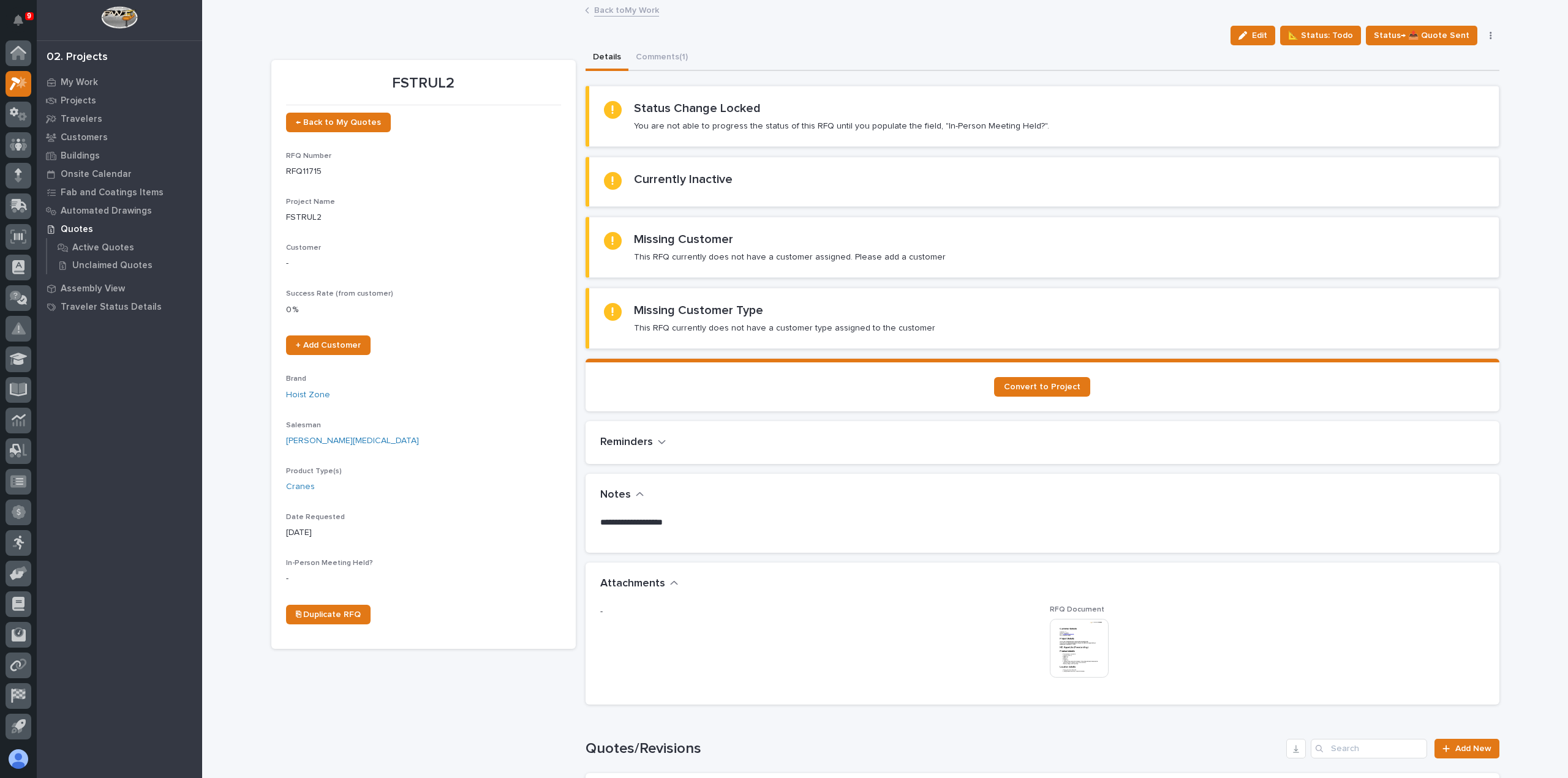
click at [637, 9] on link "Back to My Work" at bounding box center [626, 9] width 65 height 14
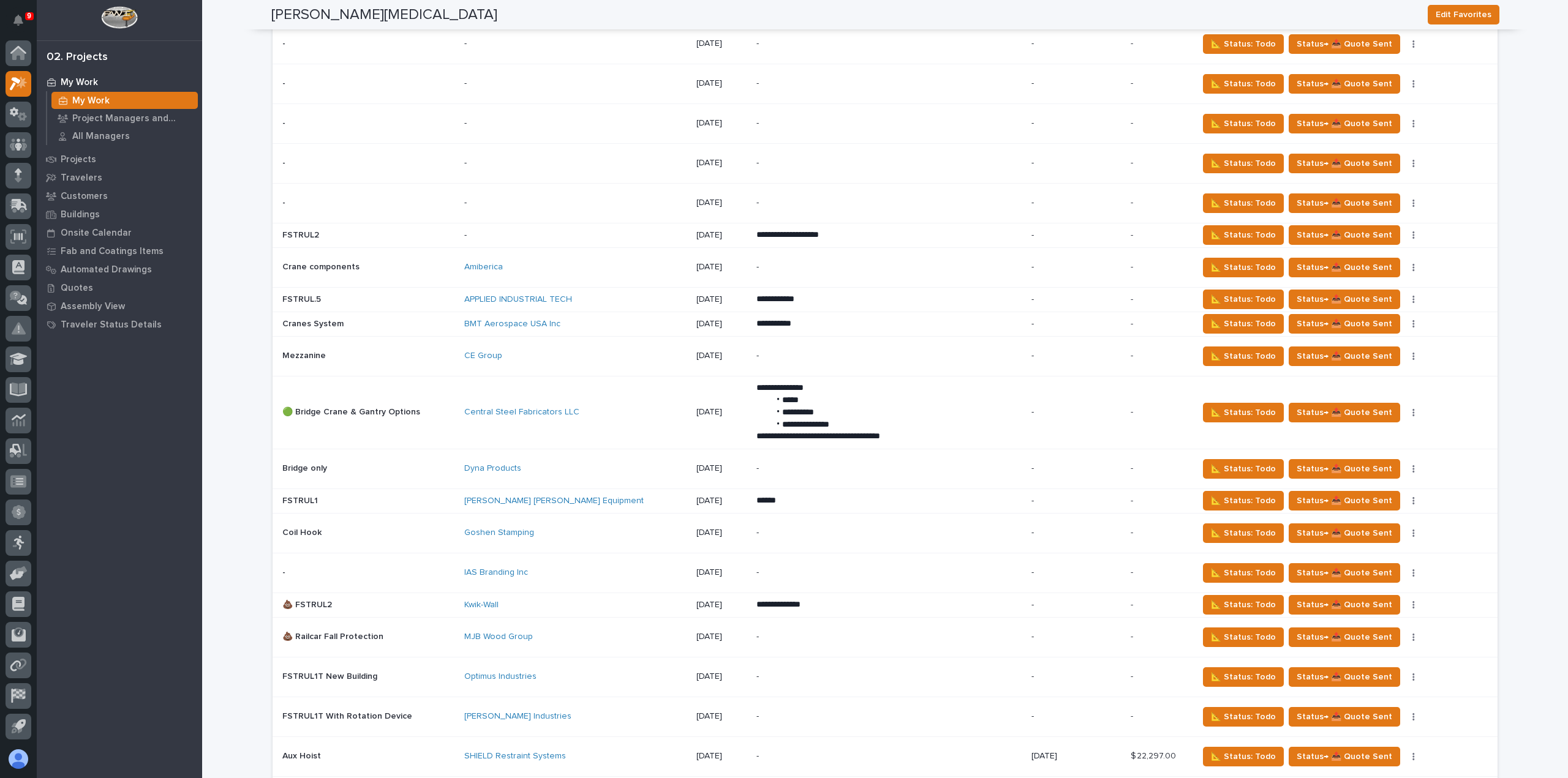
scroll to position [2020, 0]
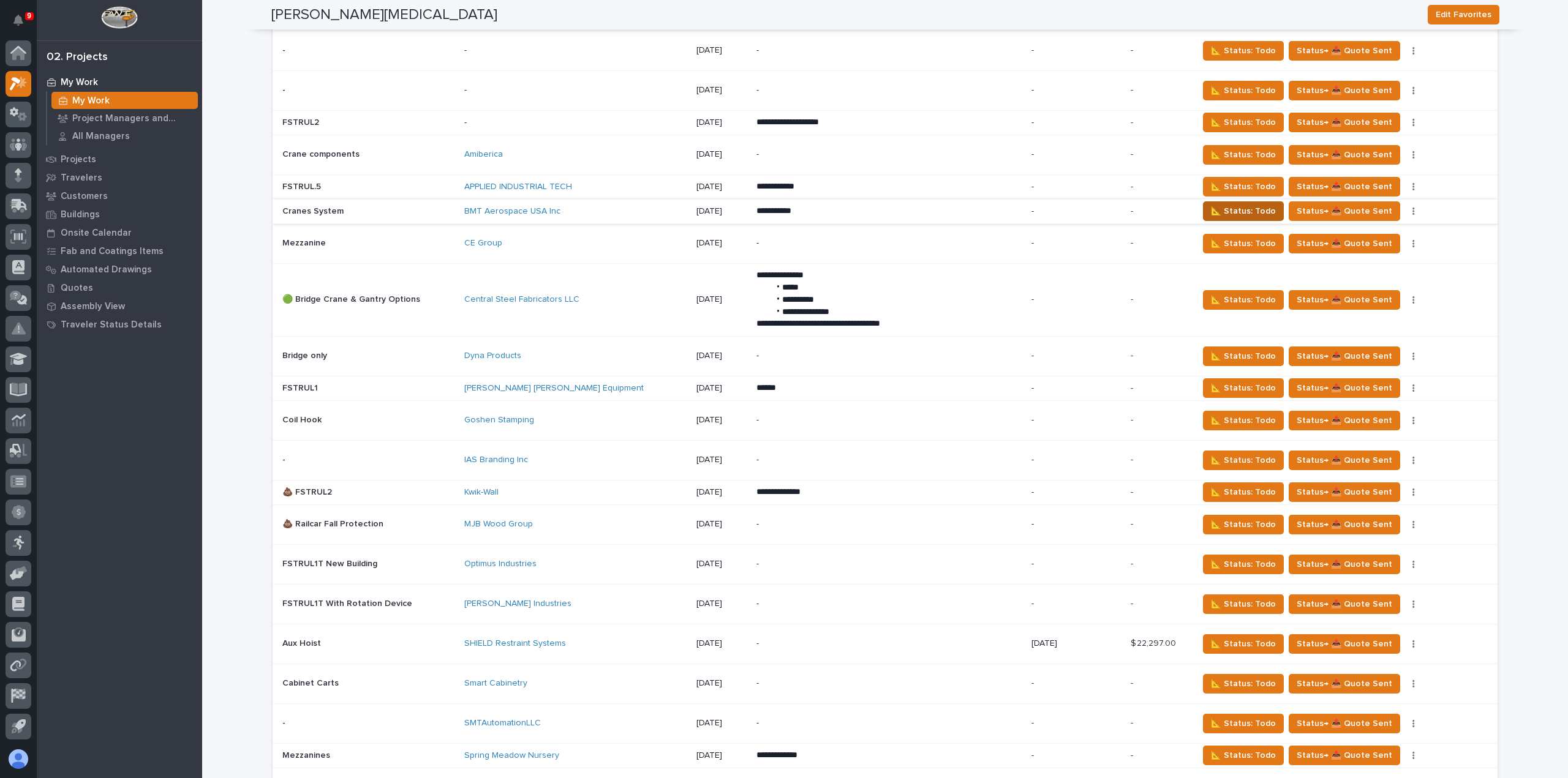
click at [1211, 204] on span "📐 Status: Todo" at bounding box center [1243, 211] width 65 height 15
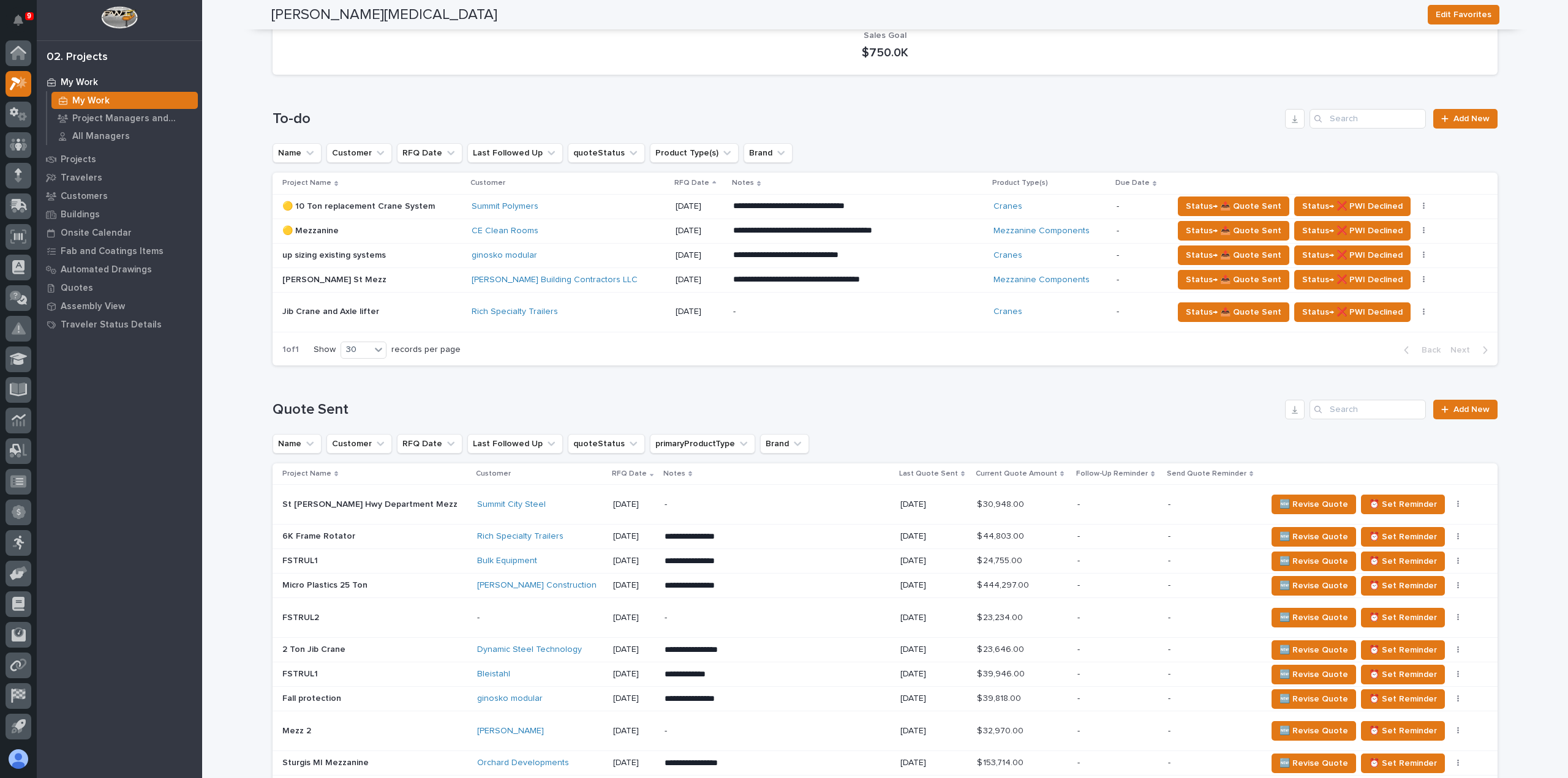
scroll to position [0, 0]
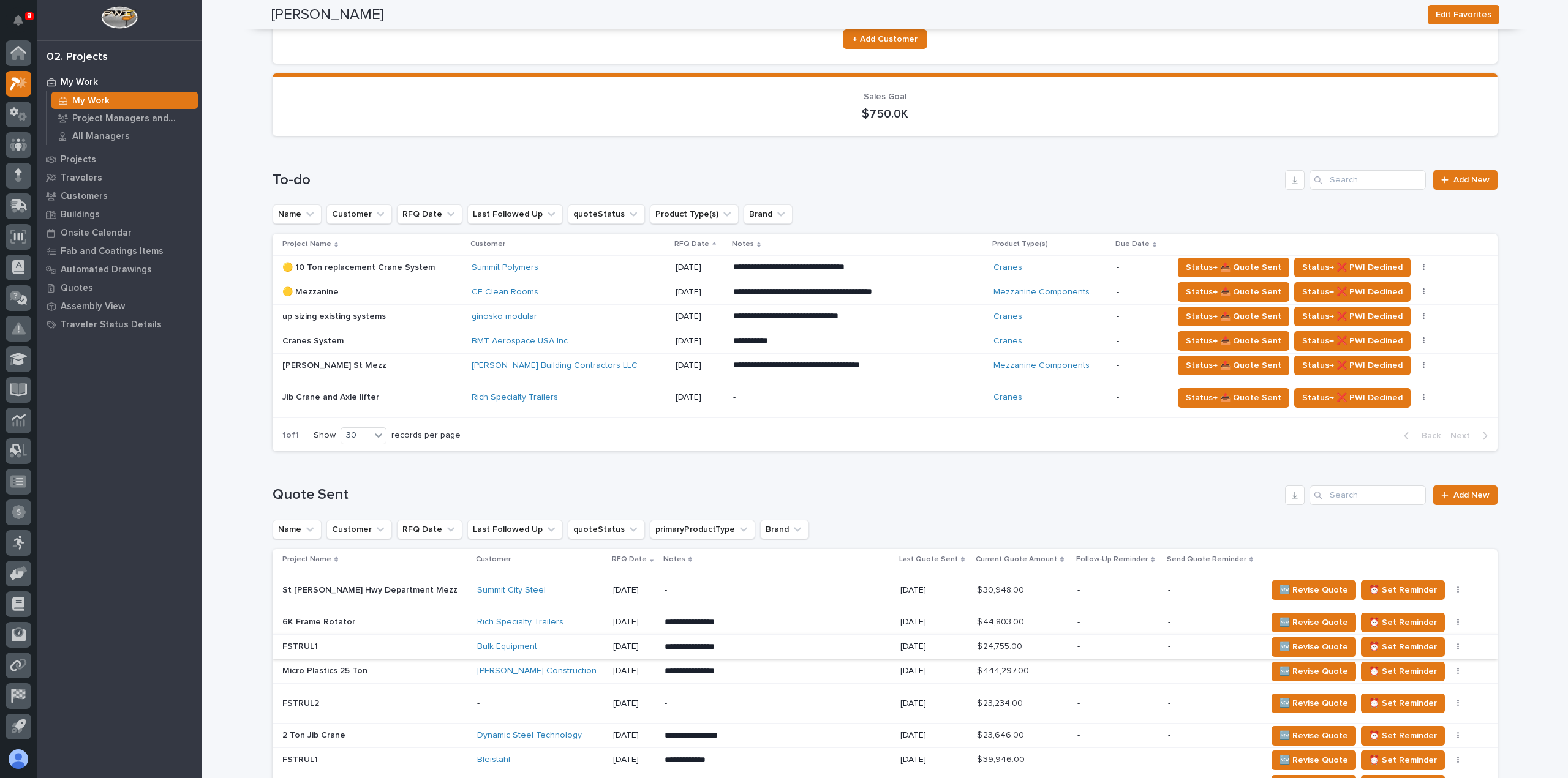
scroll to position [61, 0]
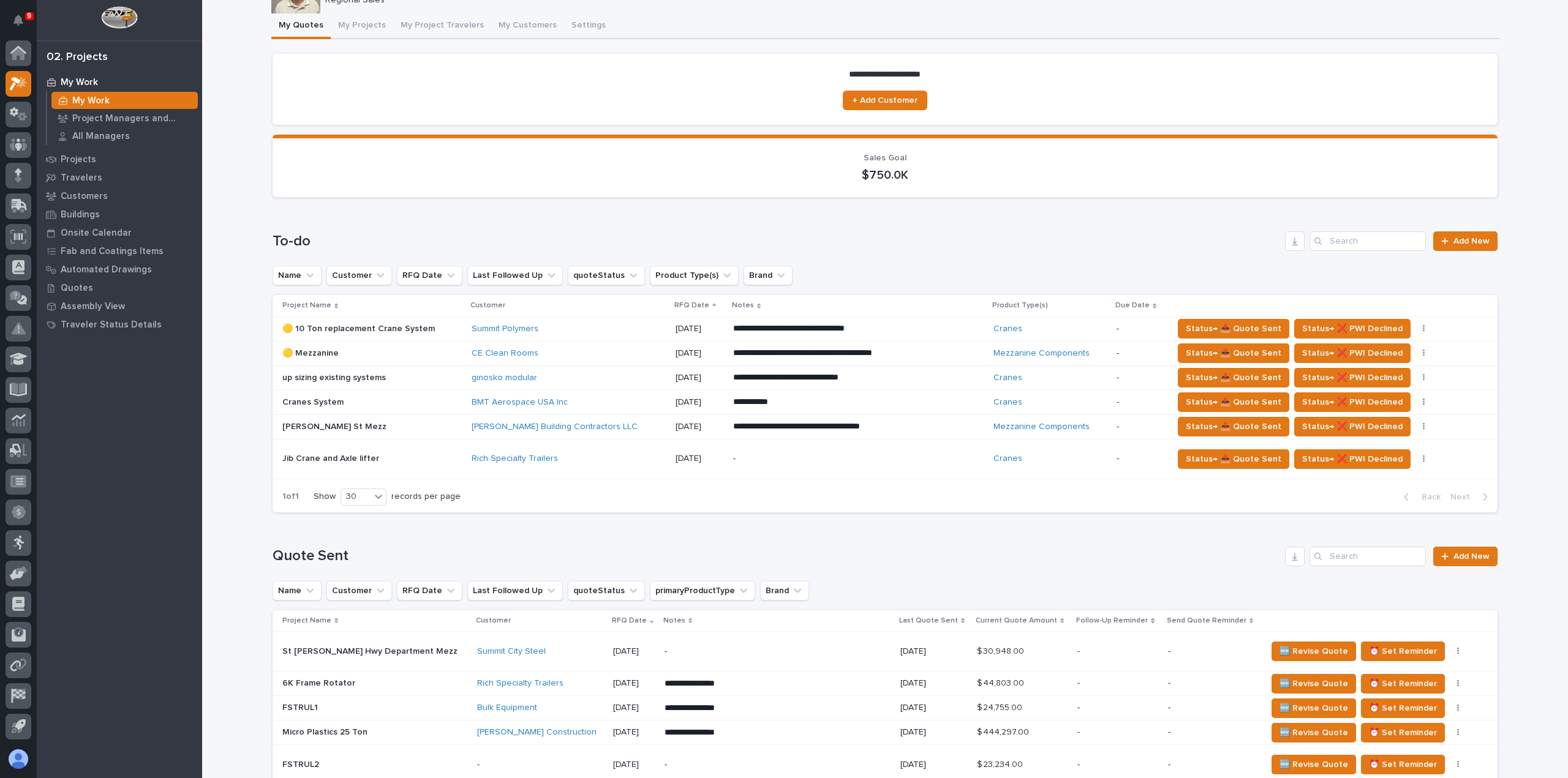
click at [596, 406] on div "BMT Aerospace USA Inc" at bounding box center [569, 402] width 194 height 10
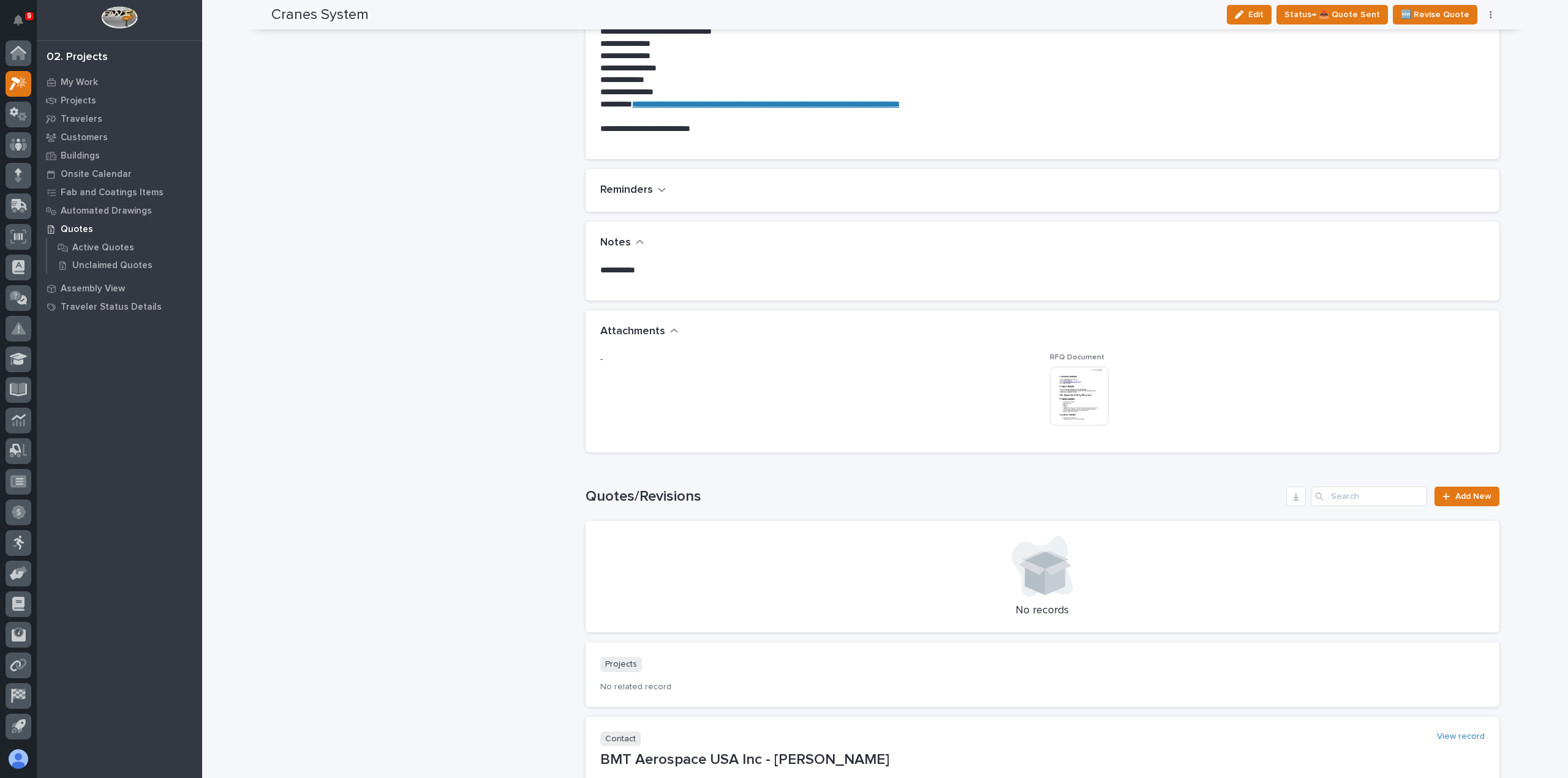
scroll to position [857, 0]
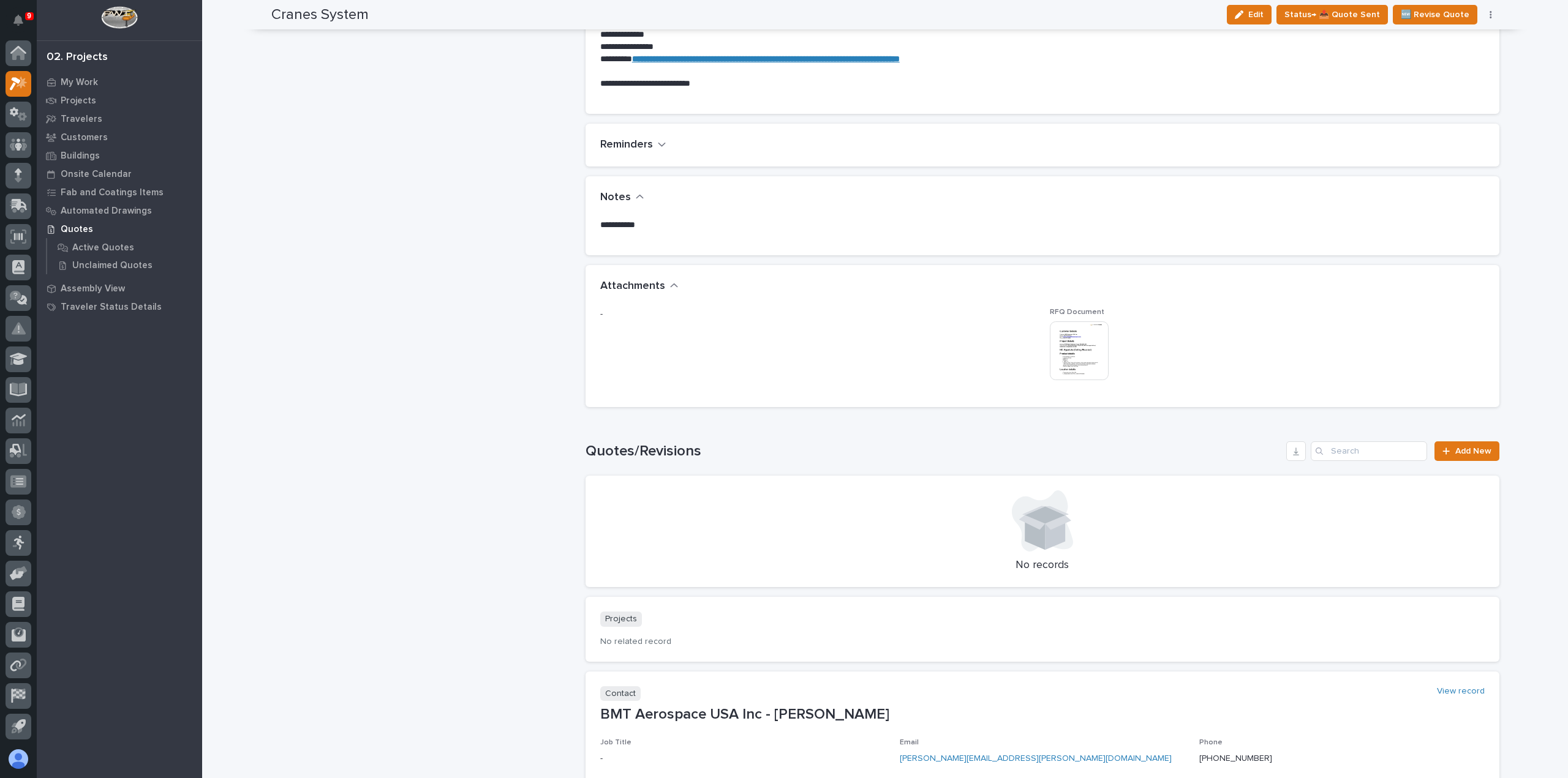
click at [1069, 358] on img at bounding box center [1079, 351] width 59 height 59
